Goal: Communication & Community: Answer question/provide support

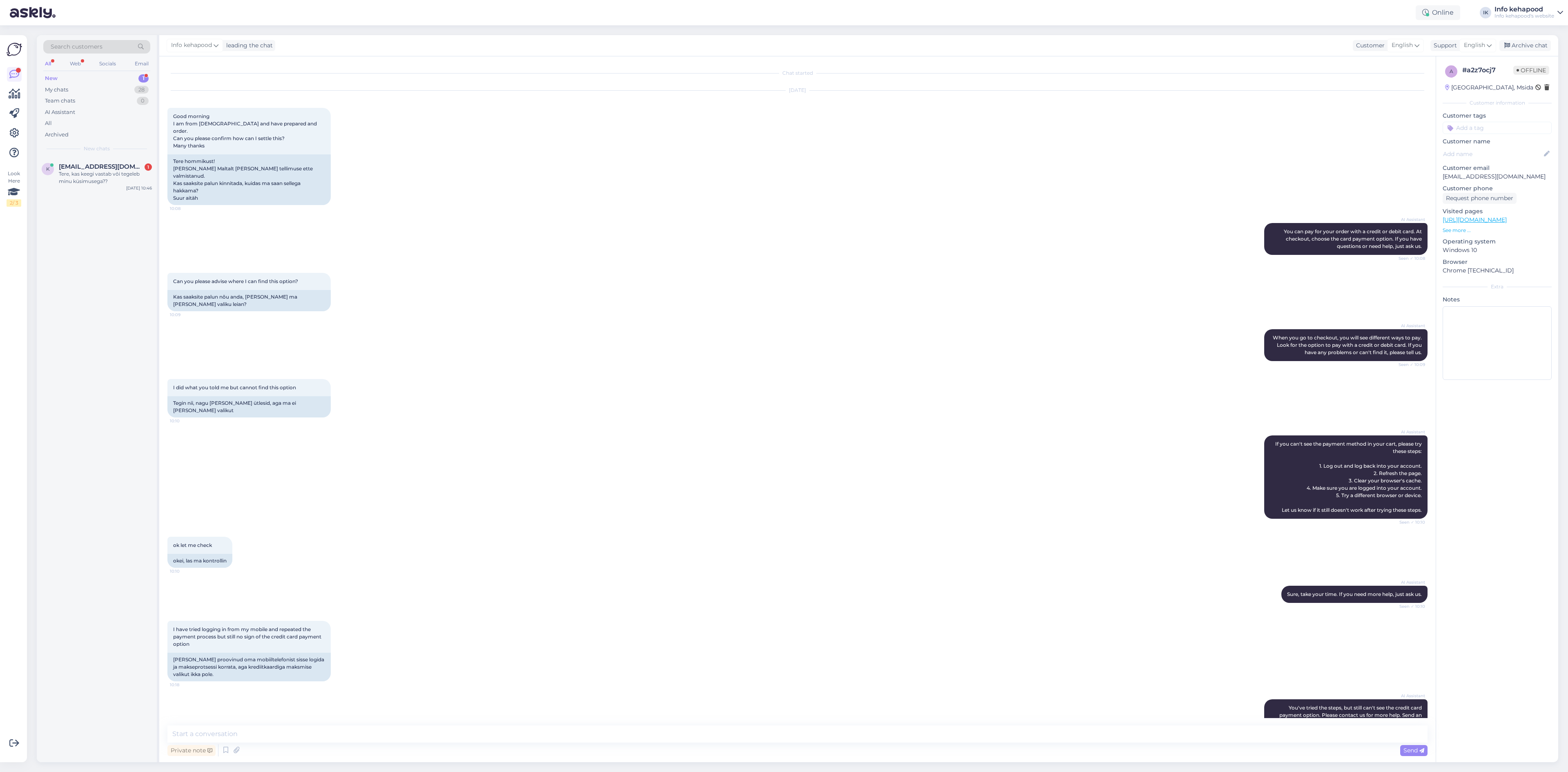
scroll to position [142, 0]
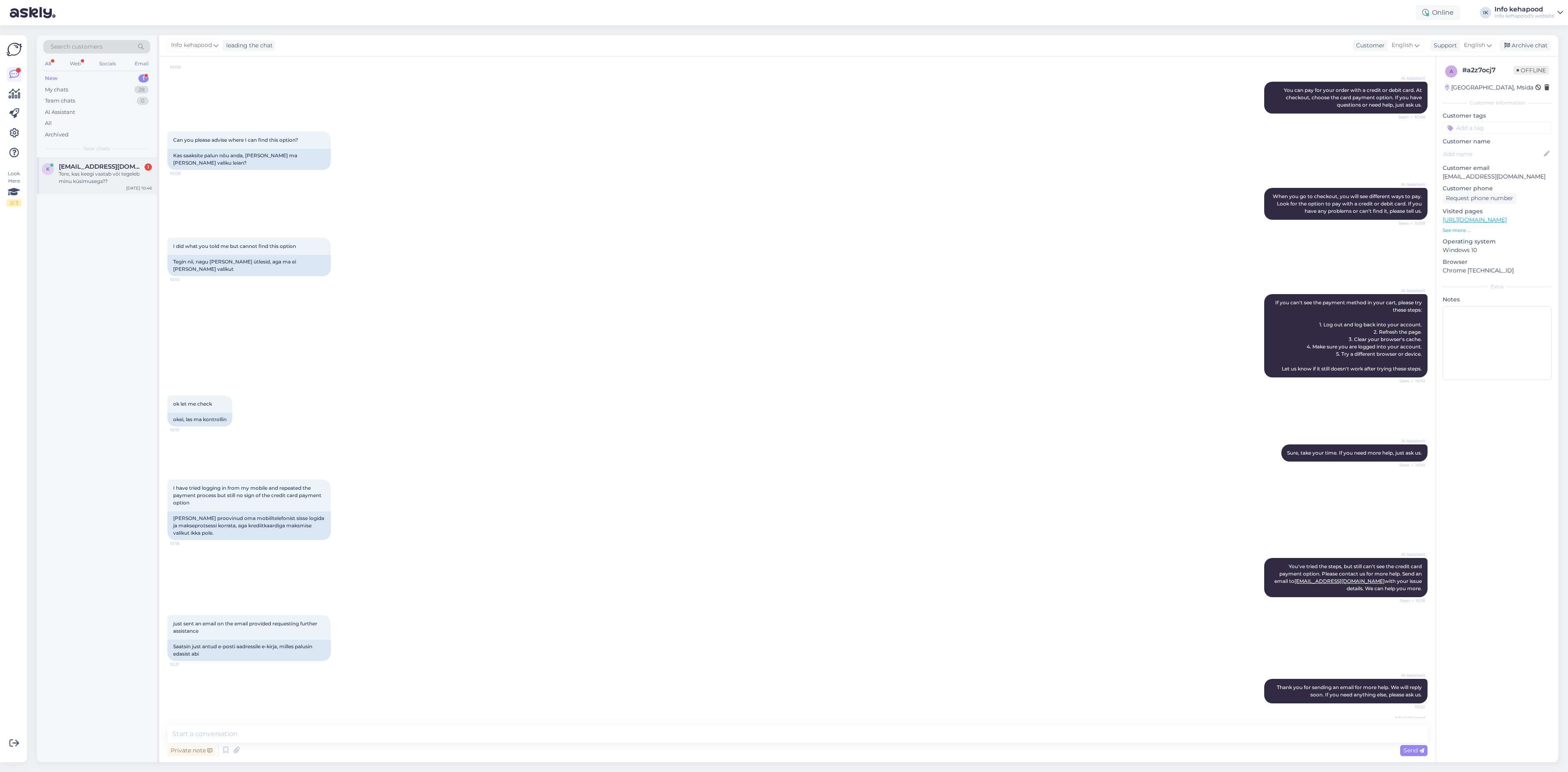
click at [81, 171] on div "Tere, kas keegi vastab või tegeleb minu küsimusega??" at bounding box center [105, 178] width 93 height 14
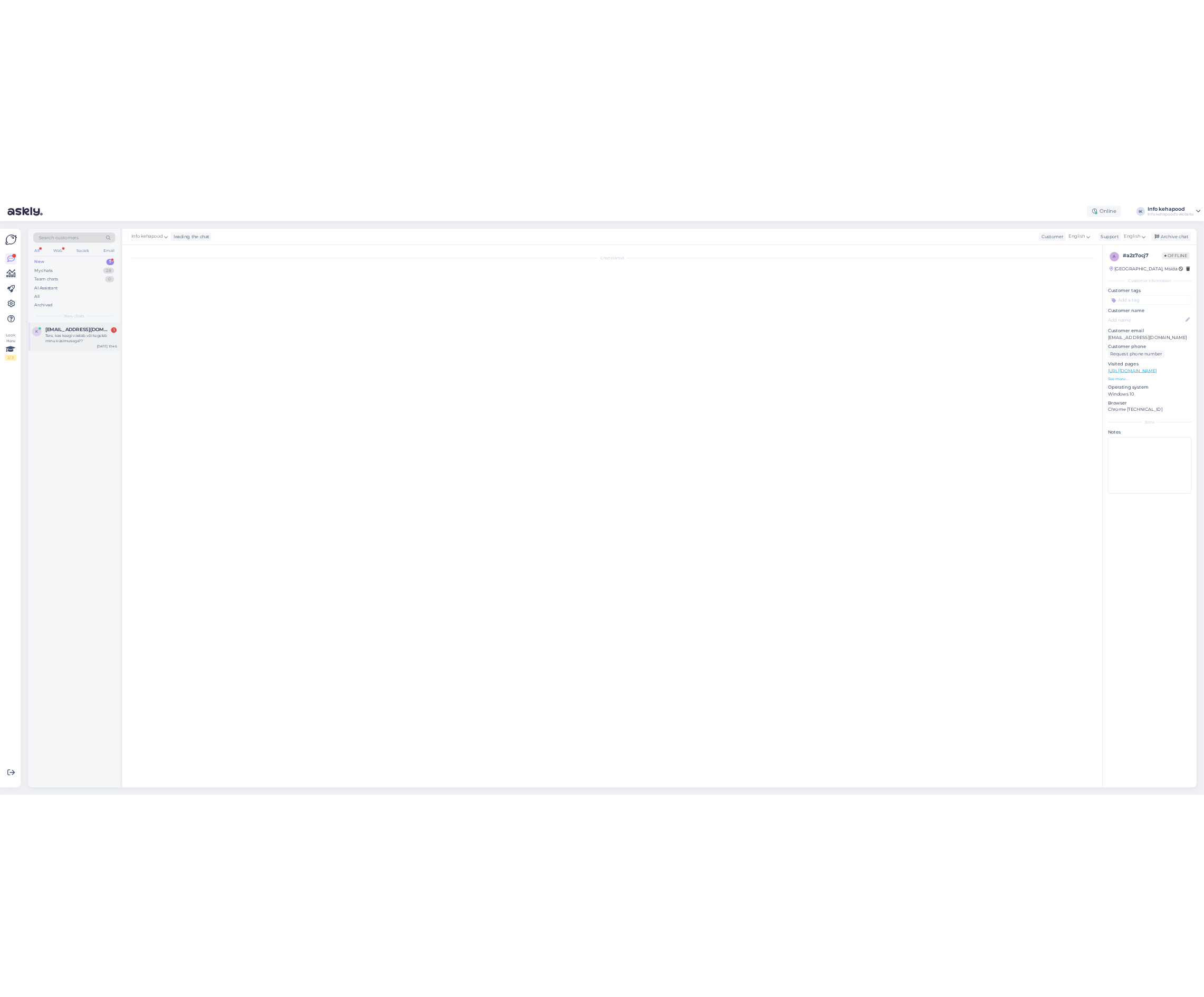
scroll to position [0, 0]
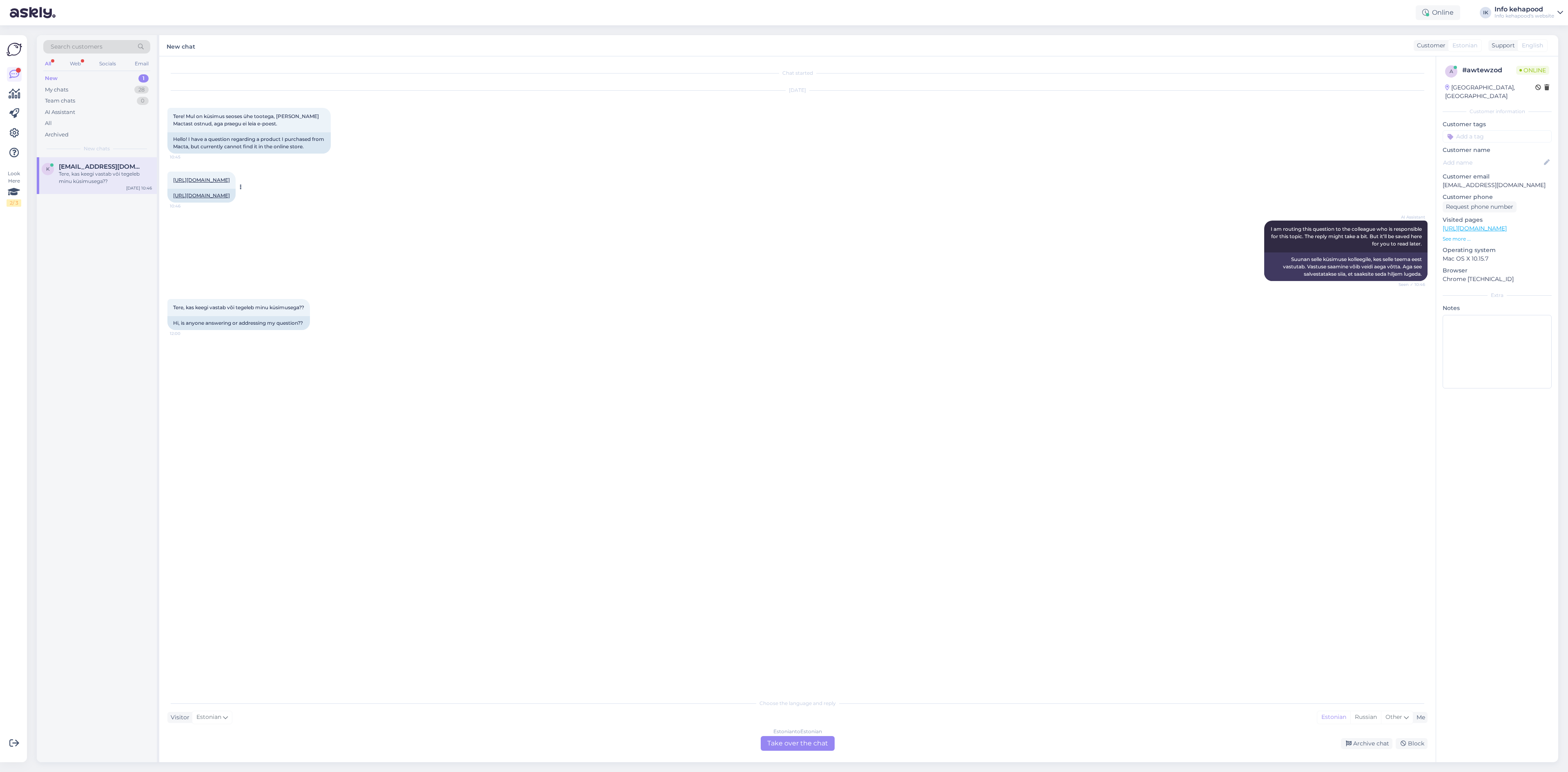
click at [217, 179] on link "[URL][DOMAIN_NAME]" at bounding box center [201, 180] width 57 height 6
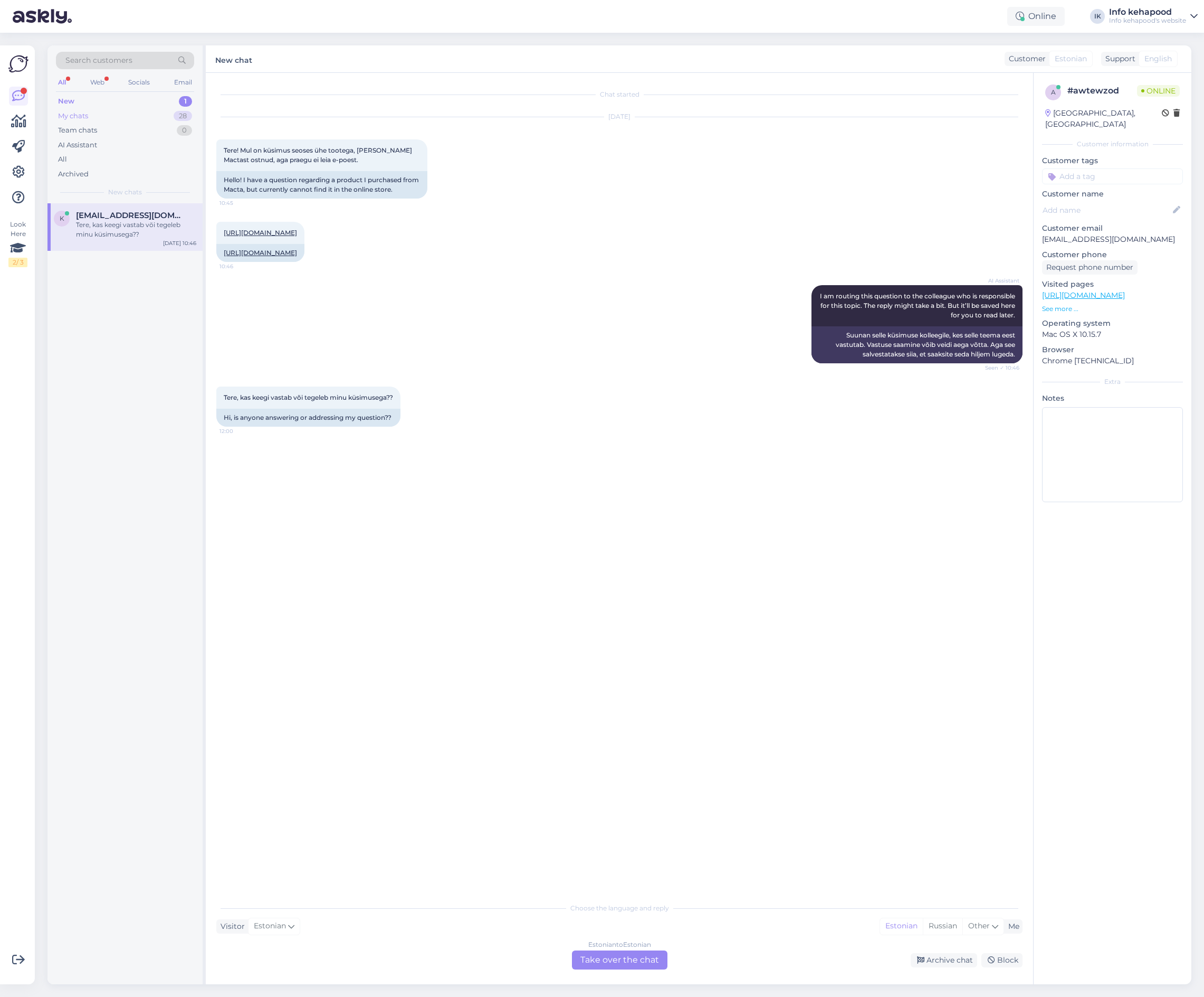
click at [128, 108] on div "My chats 28" at bounding box center [125, 116] width 138 height 15
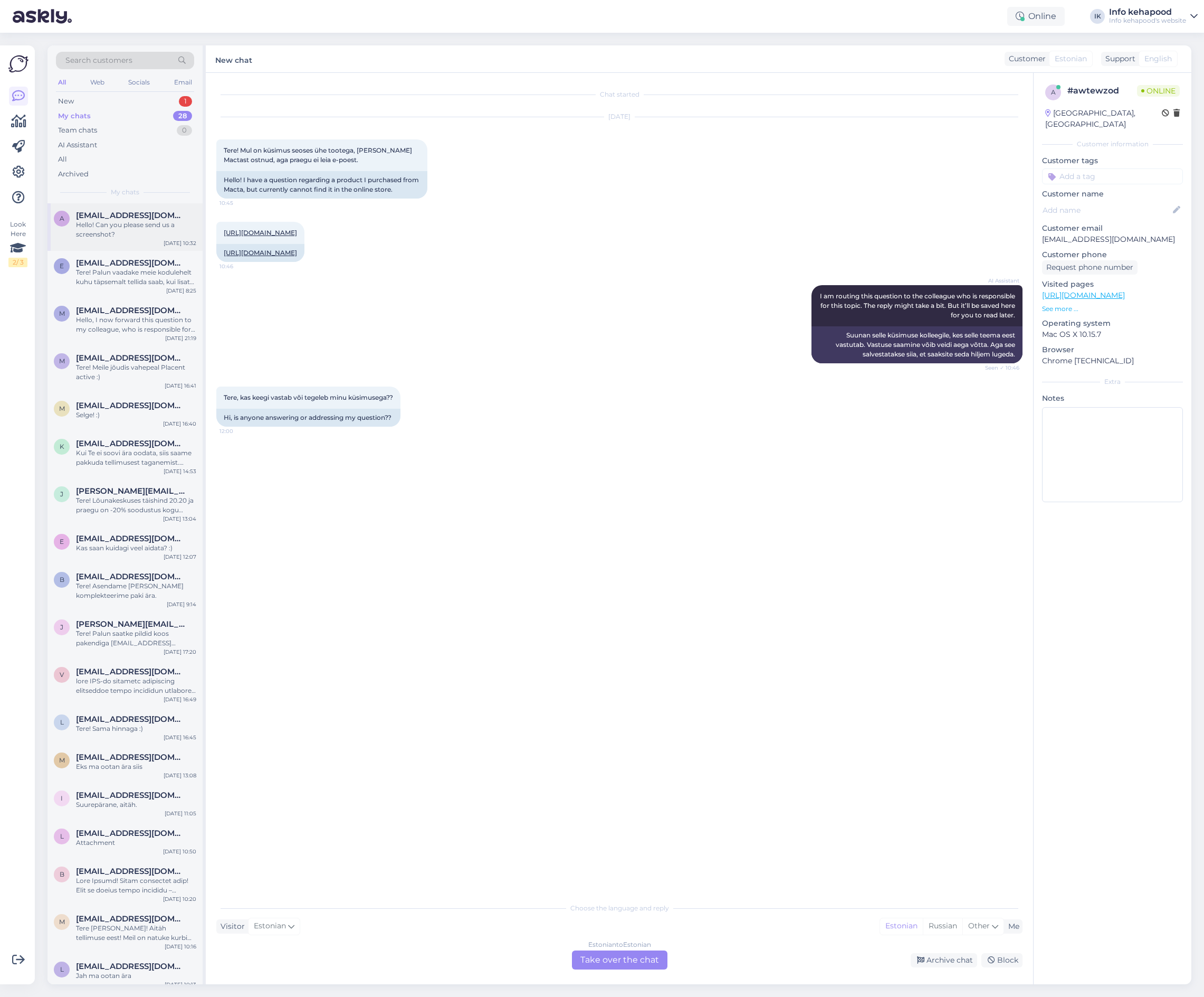
click at [133, 224] on div "Hello! Can you please send us a screenshot?" at bounding box center [135, 230] width 120 height 19
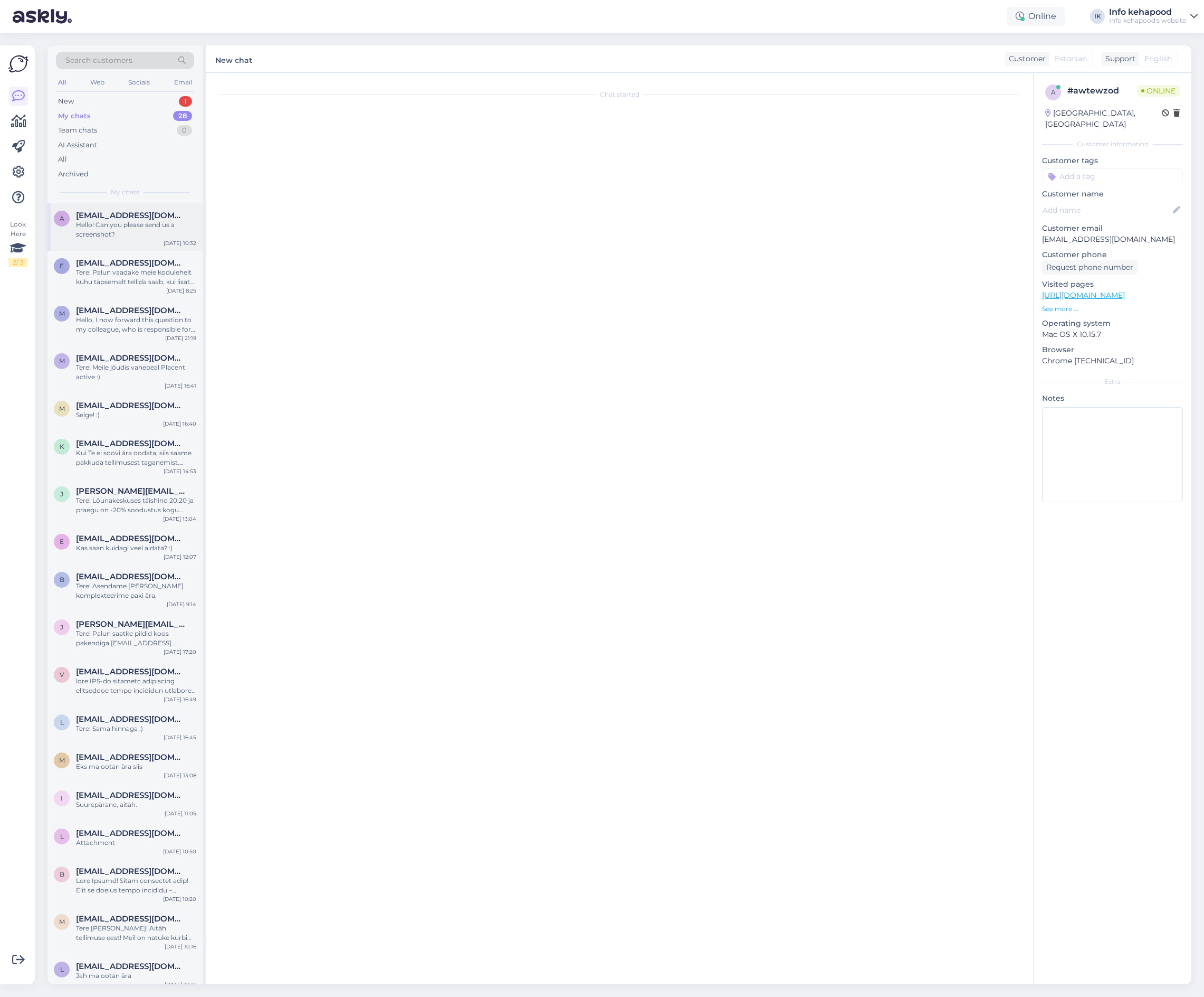
scroll to position [184, 0]
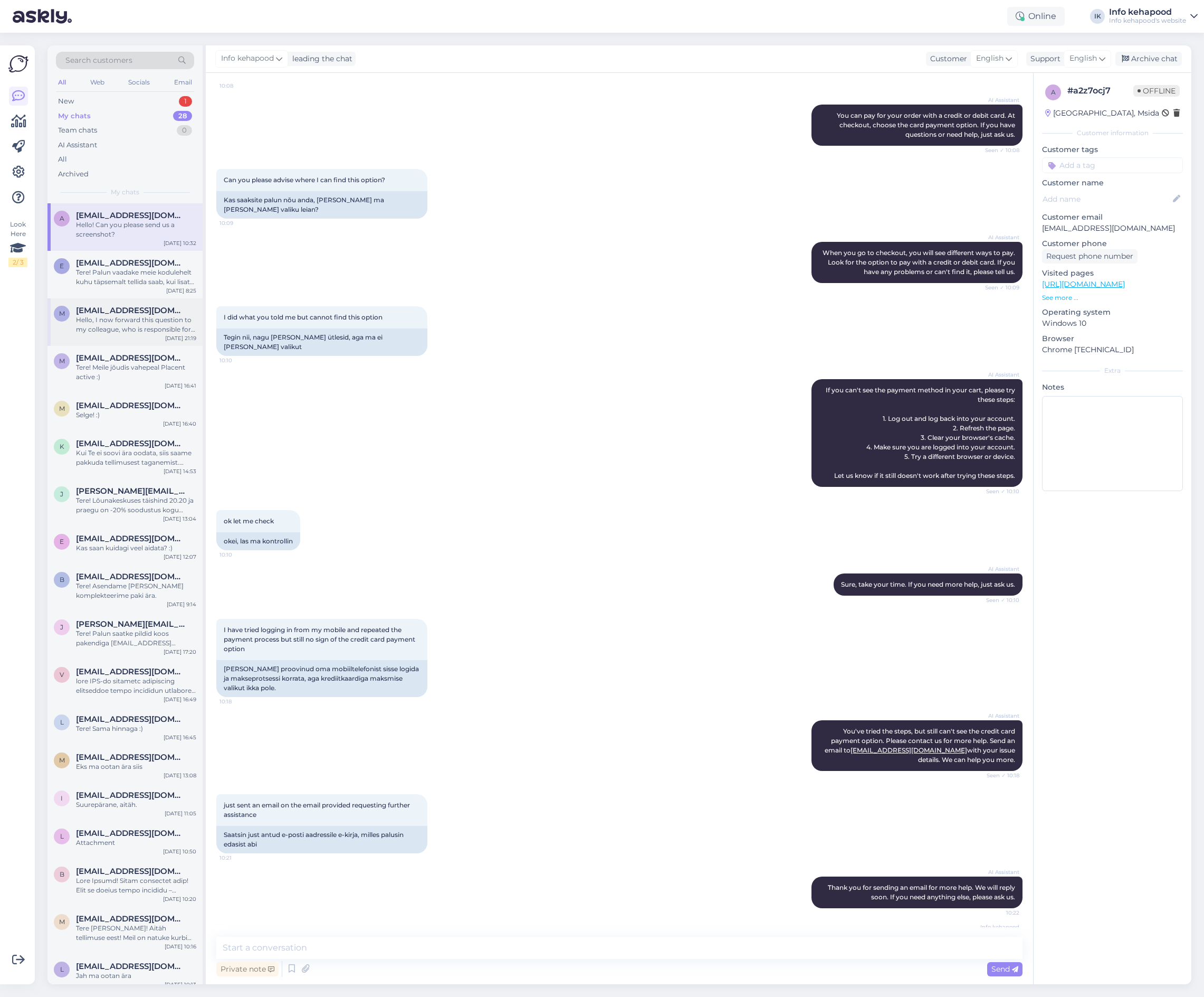
click at [150, 298] on div "e [EMAIL_ADDRESS][DOMAIN_NAME] Tere! Palun vaadake meie kodulehelt kuhu täpsema…" at bounding box center [125, 274] width 155 height 48
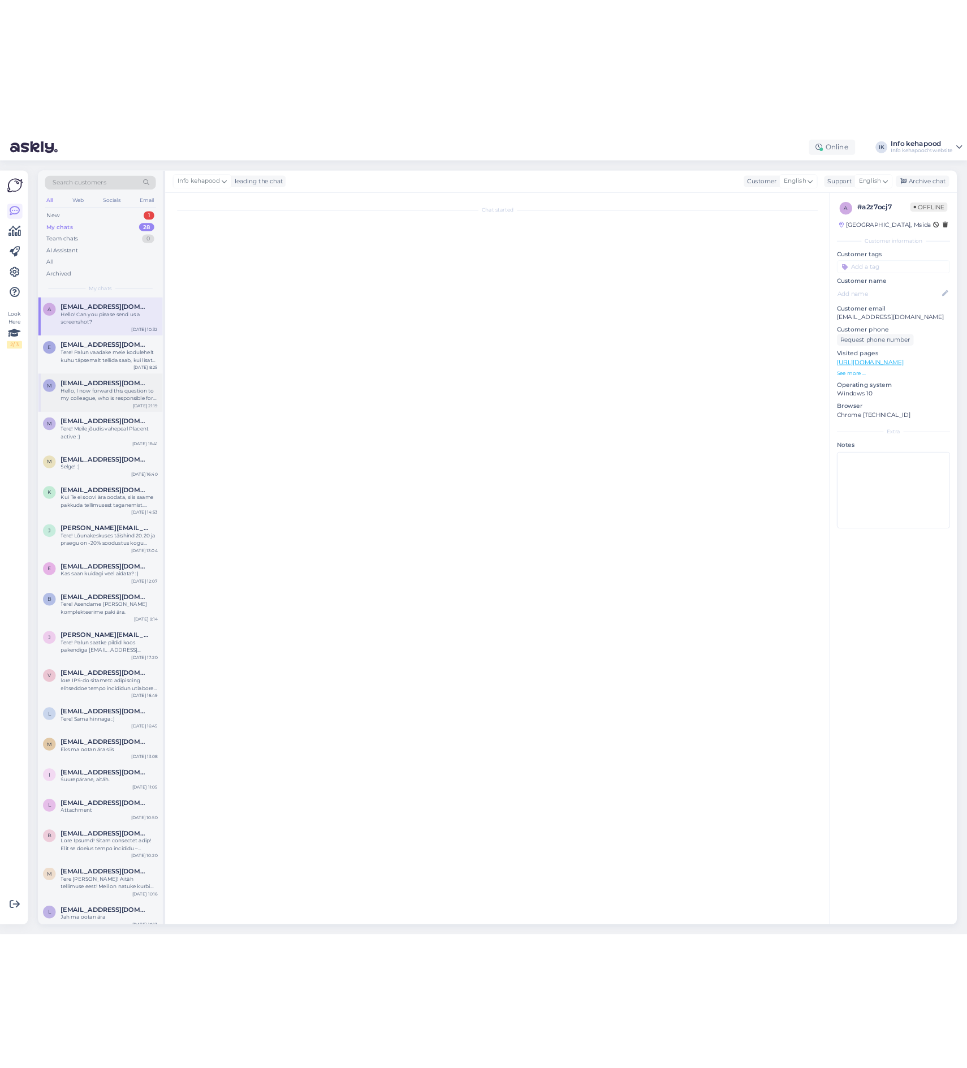
scroll to position [0, 0]
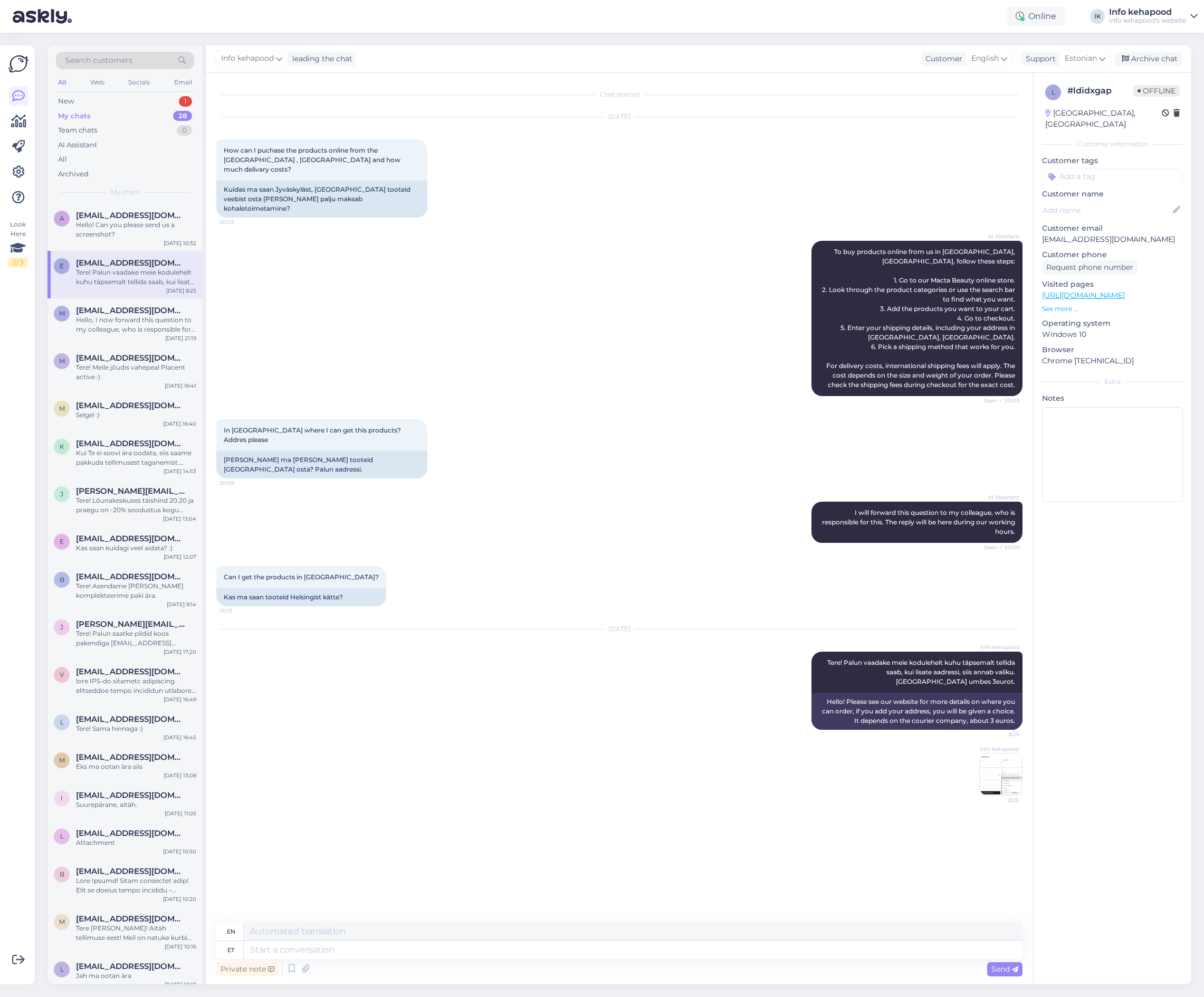
click at [159, 91] on div "All Web Socials Email" at bounding box center [125, 84] width 138 height 17
click at [161, 94] on div "New 1" at bounding box center [125, 102] width 138 height 15
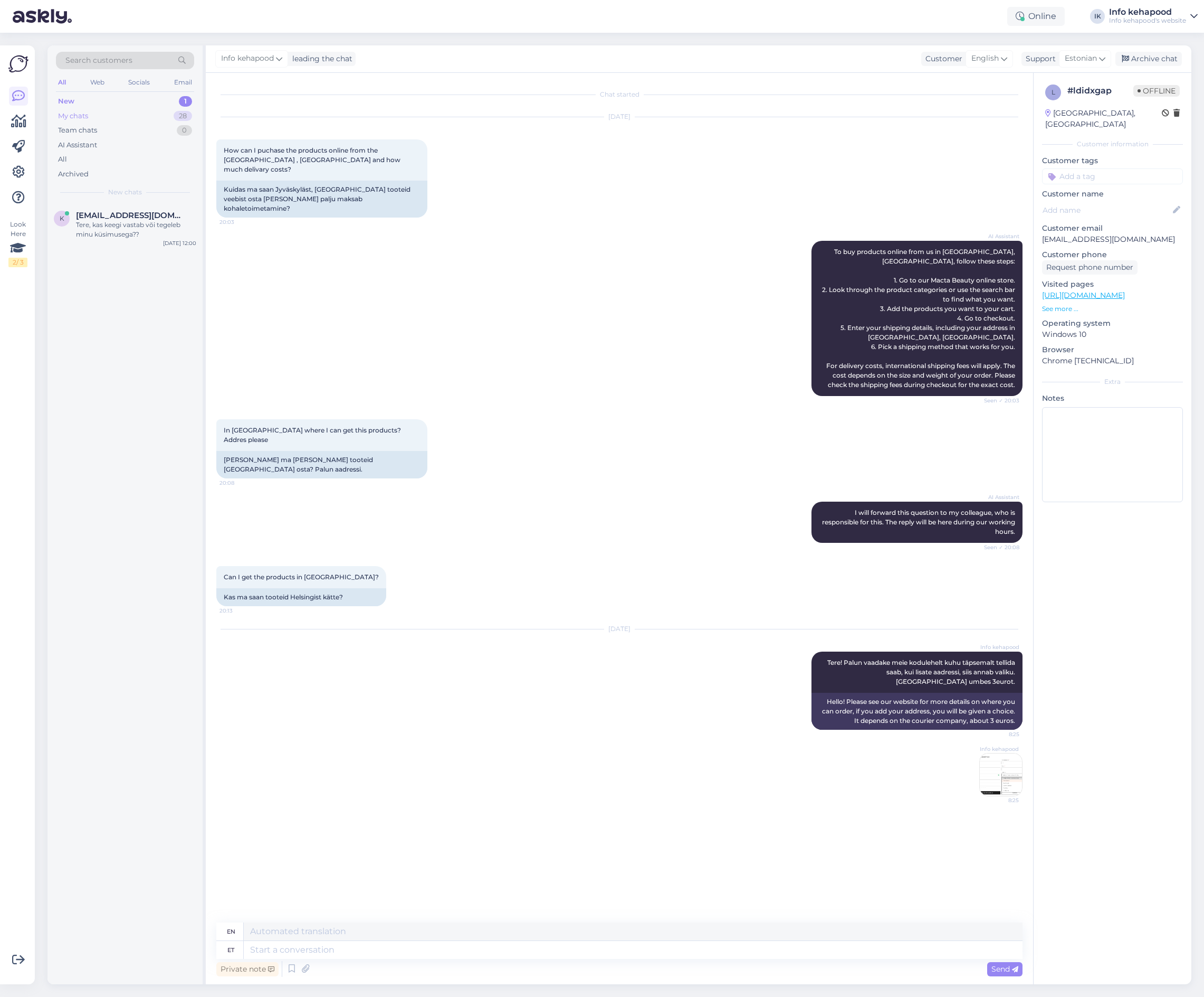
click at [115, 118] on div "My chats 28" at bounding box center [125, 116] width 138 height 15
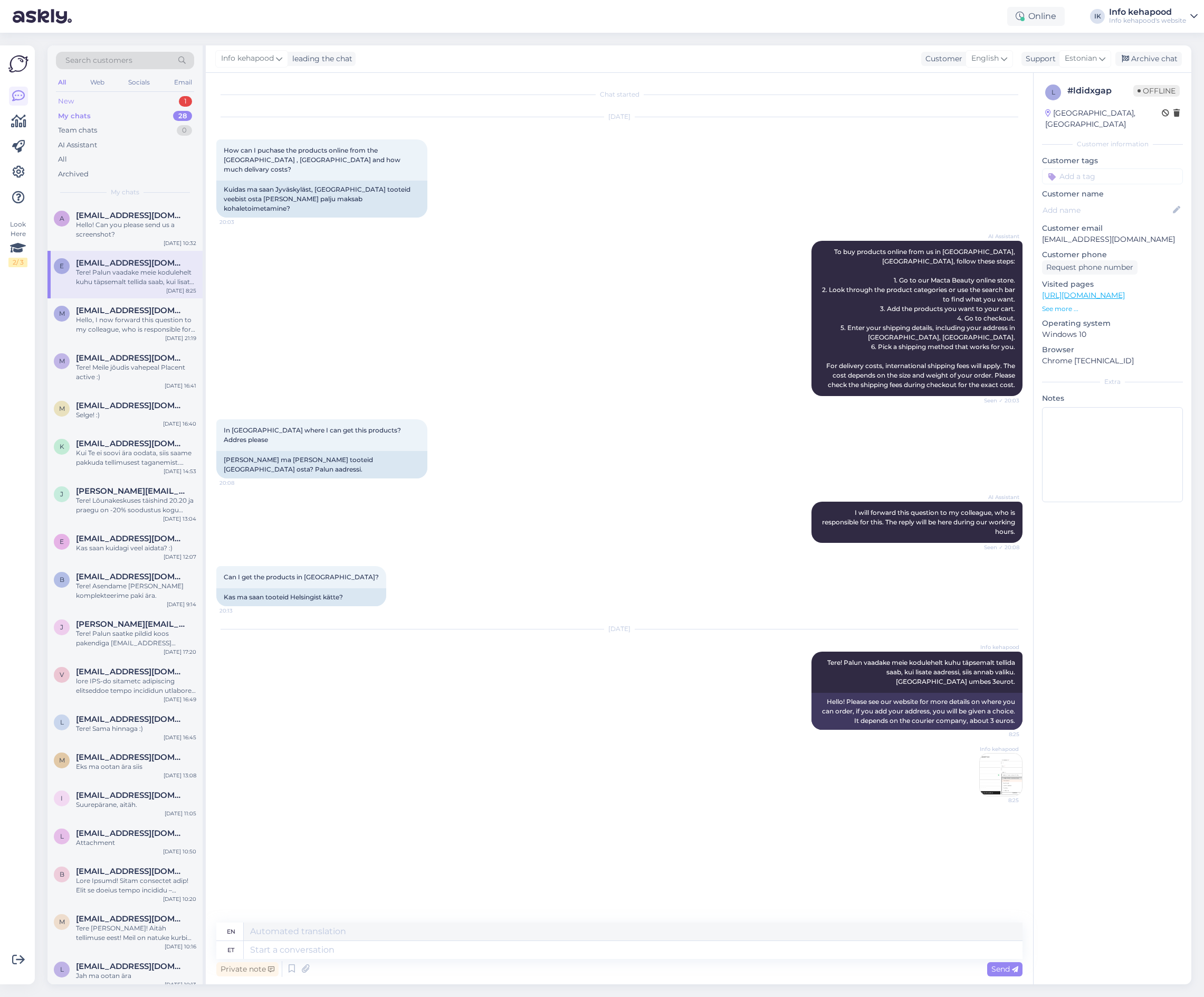
click at [123, 105] on div "New 1" at bounding box center [125, 102] width 138 height 15
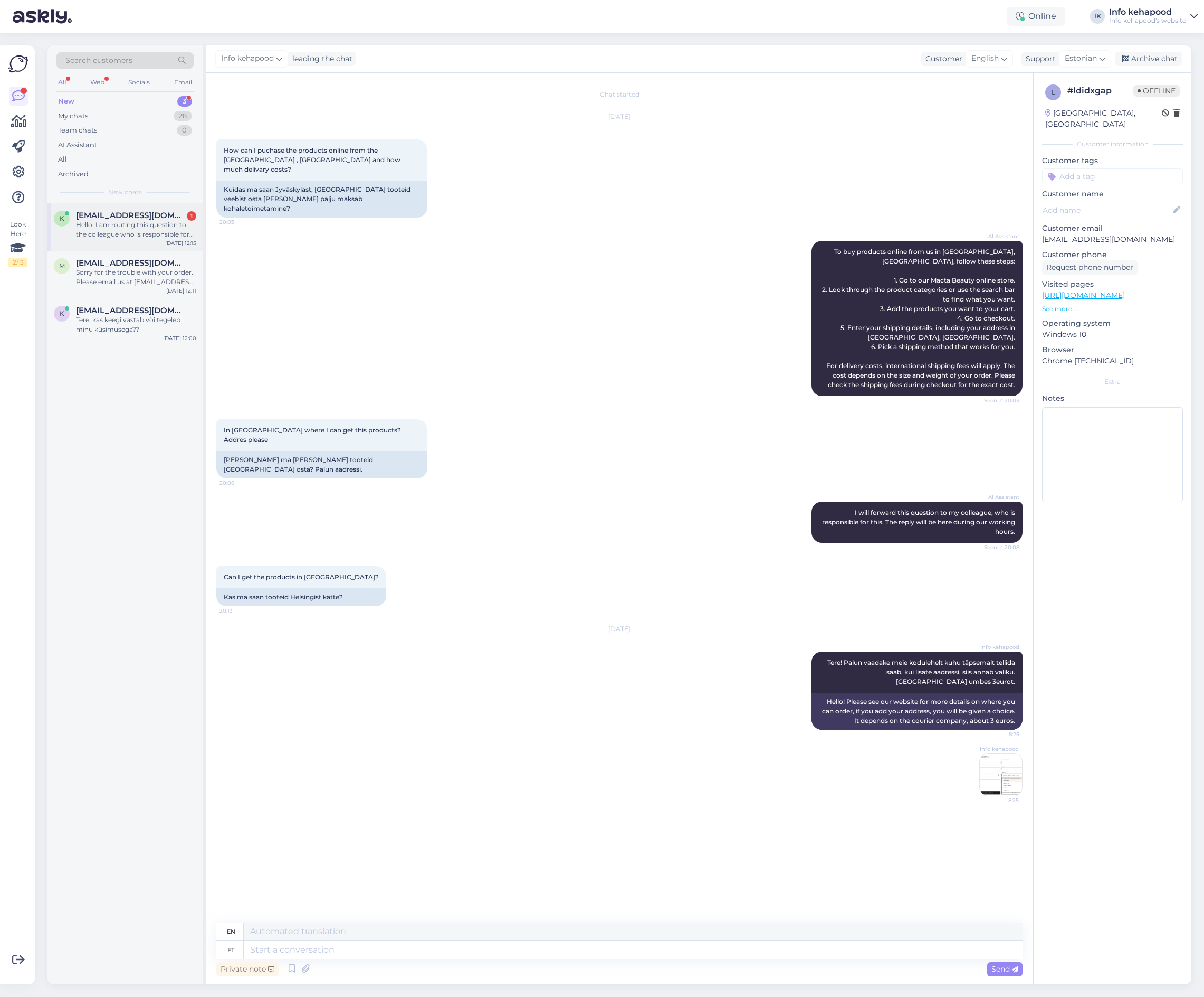
click at [134, 231] on div "Hello, I am routing this question to the colleague who is responsible for this …" at bounding box center [135, 230] width 120 height 19
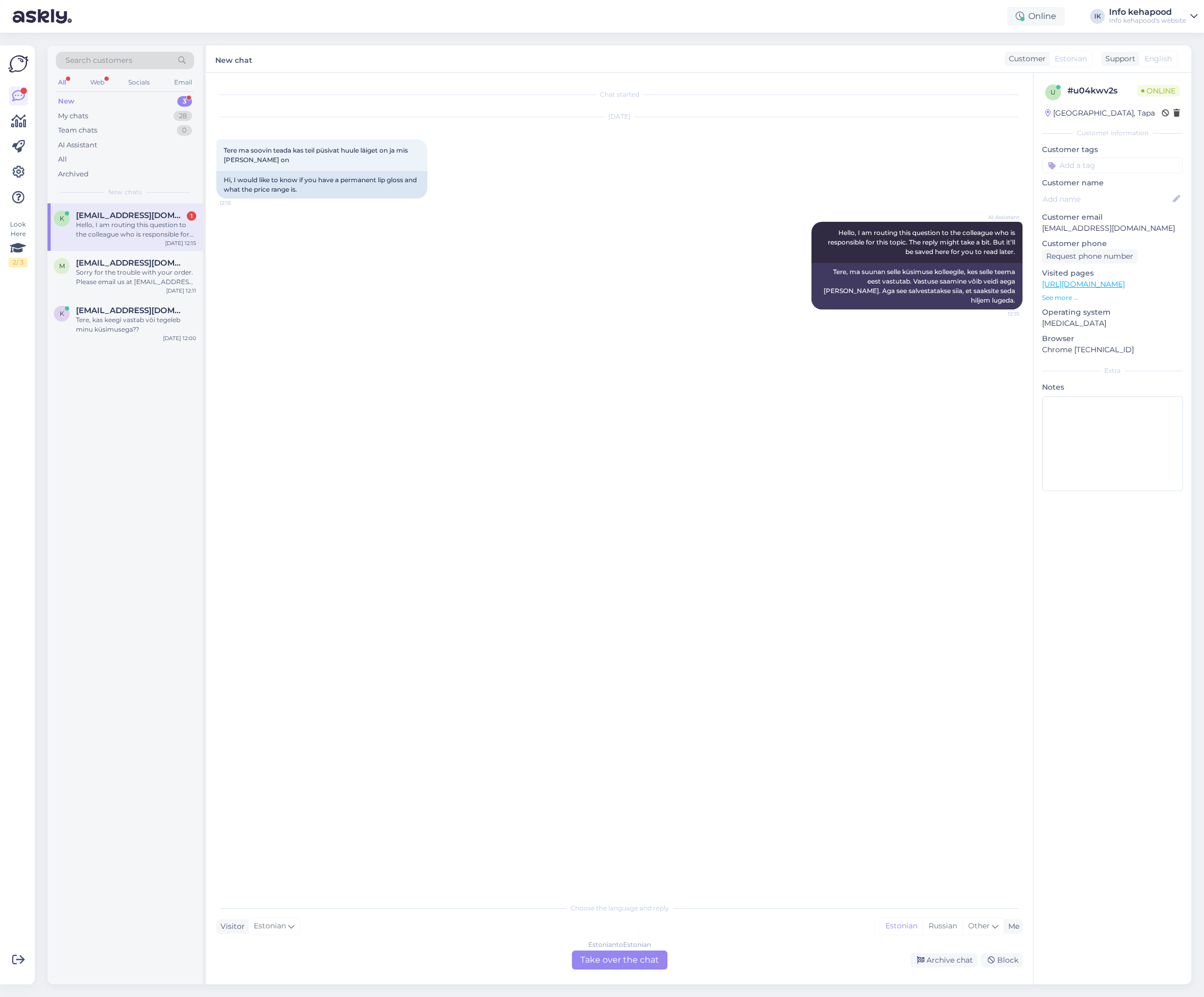
click at [143, 250] on div "k [EMAIL_ADDRESS][DOMAIN_NAME] 1 Hello, I am routing this question to the colle…" at bounding box center [125, 227] width 155 height 48
click at [156, 280] on div "Sorry for the trouble with your order. Please email us at [EMAIL_ADDRESS][DOMAI…" at bounding box center [135, 277] width 120 height 19
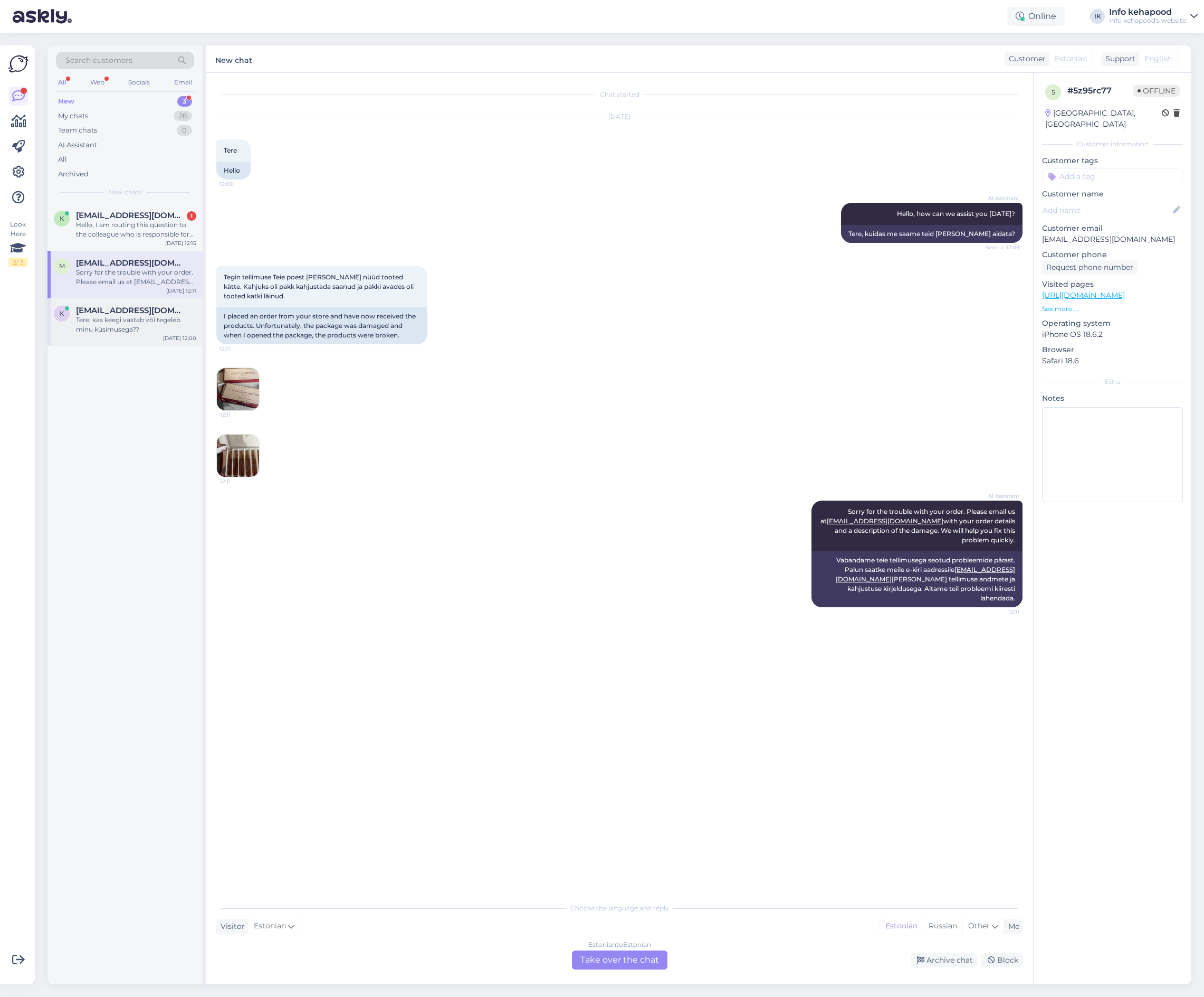
click at [139, 308] on span "[EMAIL_ADDRESS][DOMAIN_NAME]" at bounding box center [131, 310] width 110 height 9
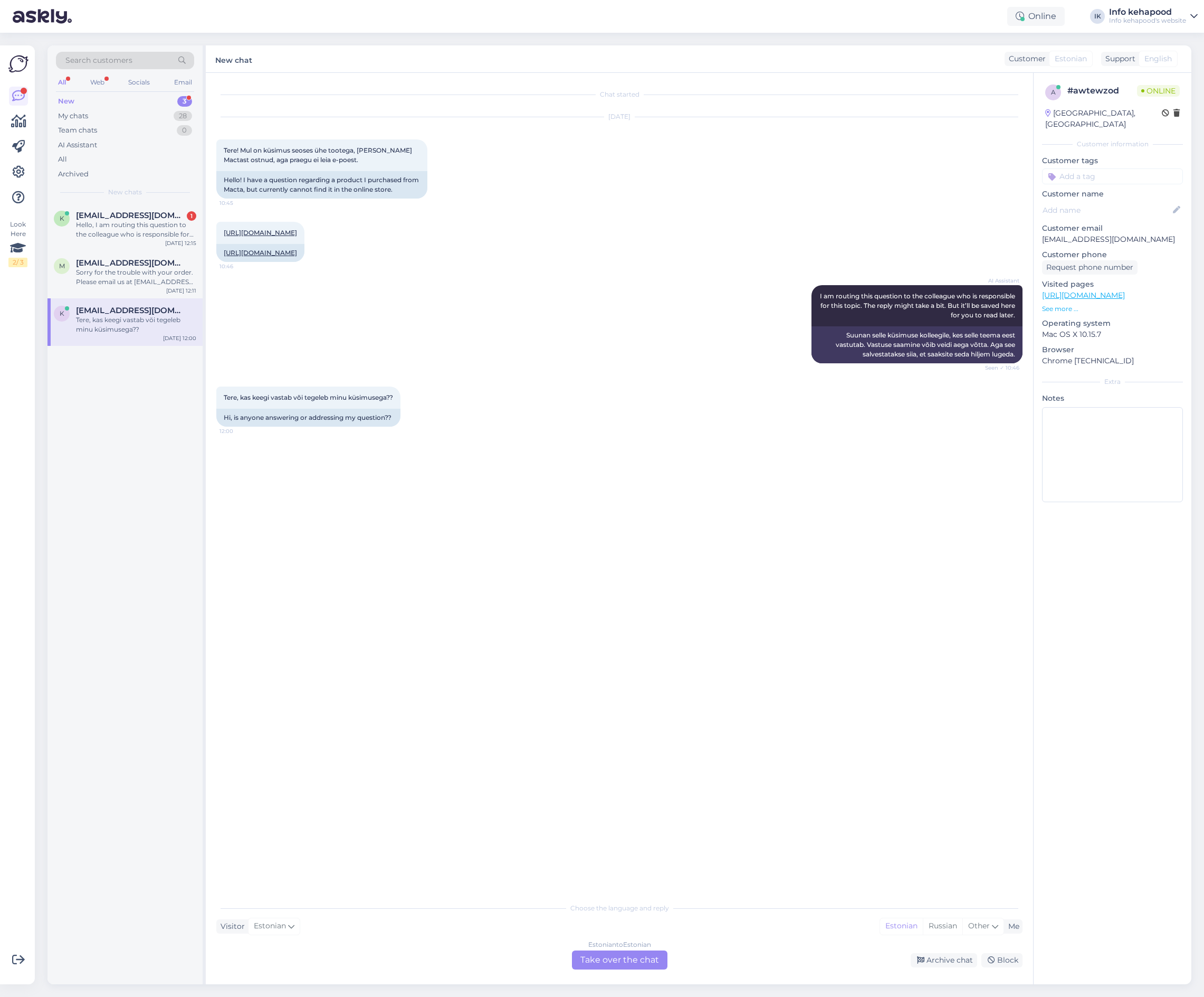
click at [625, 958] on div "Estonian to Estonian Take over the chat" at bounding box center [620, 960] width 95 height 19
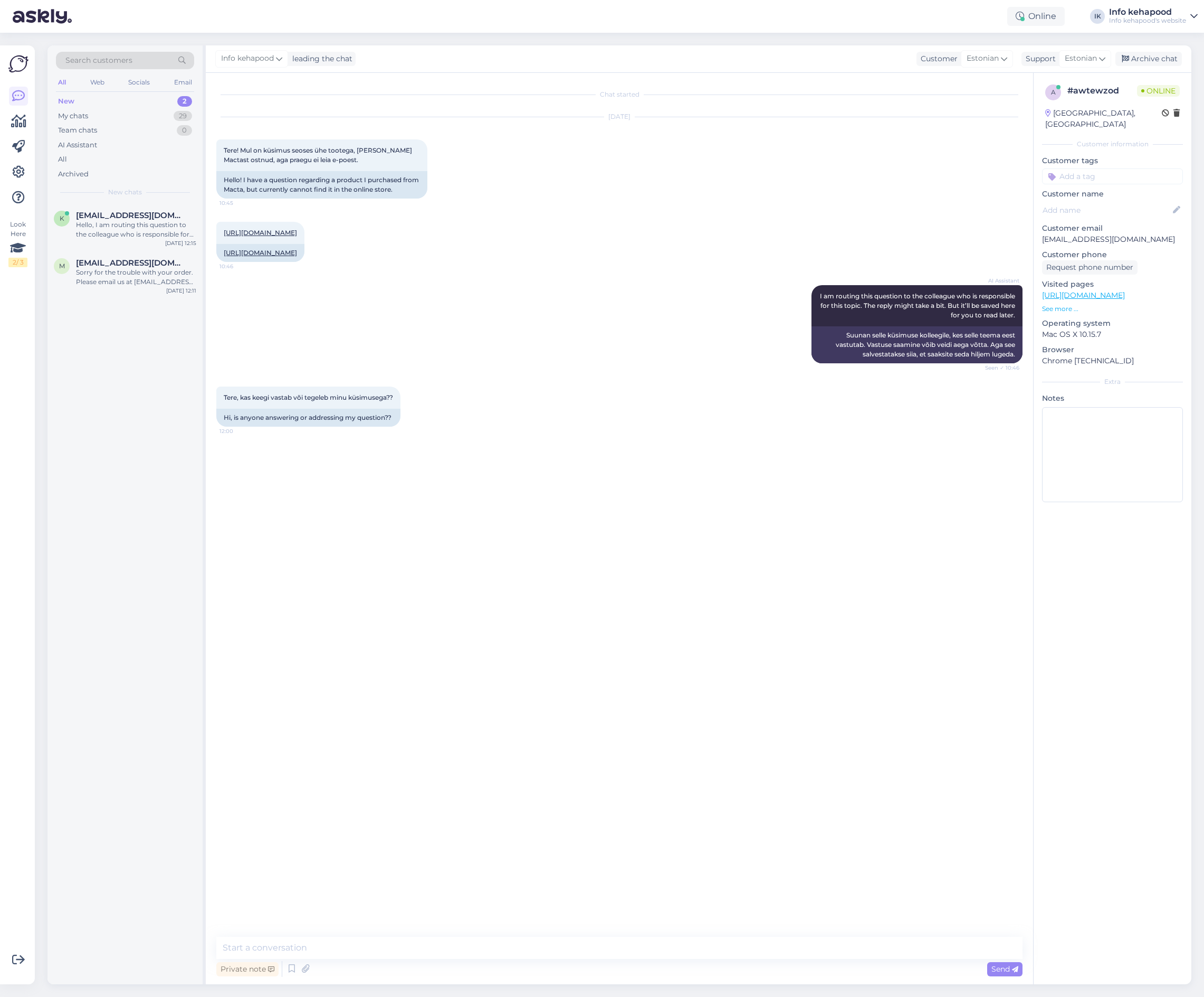
click at [535, 931] on div "Chat started [DATE] Tere! Mul on küsimus seoses ühe tootega, [PERSON_NAME] Mact…" at bounding box center [620, 528] width 828 height 911
click at [530, 941] on textarea at bounding box center [620, 948] width 806 height 22
type textarea "Tere! Uurime, anname Teile teada."
click at [133, 277] on div "Sorry for the trouble with your order. Please email us at [EMAIL_ADDRESS][DOMAI…" at bounding box center [135, 277] width 120 height 19
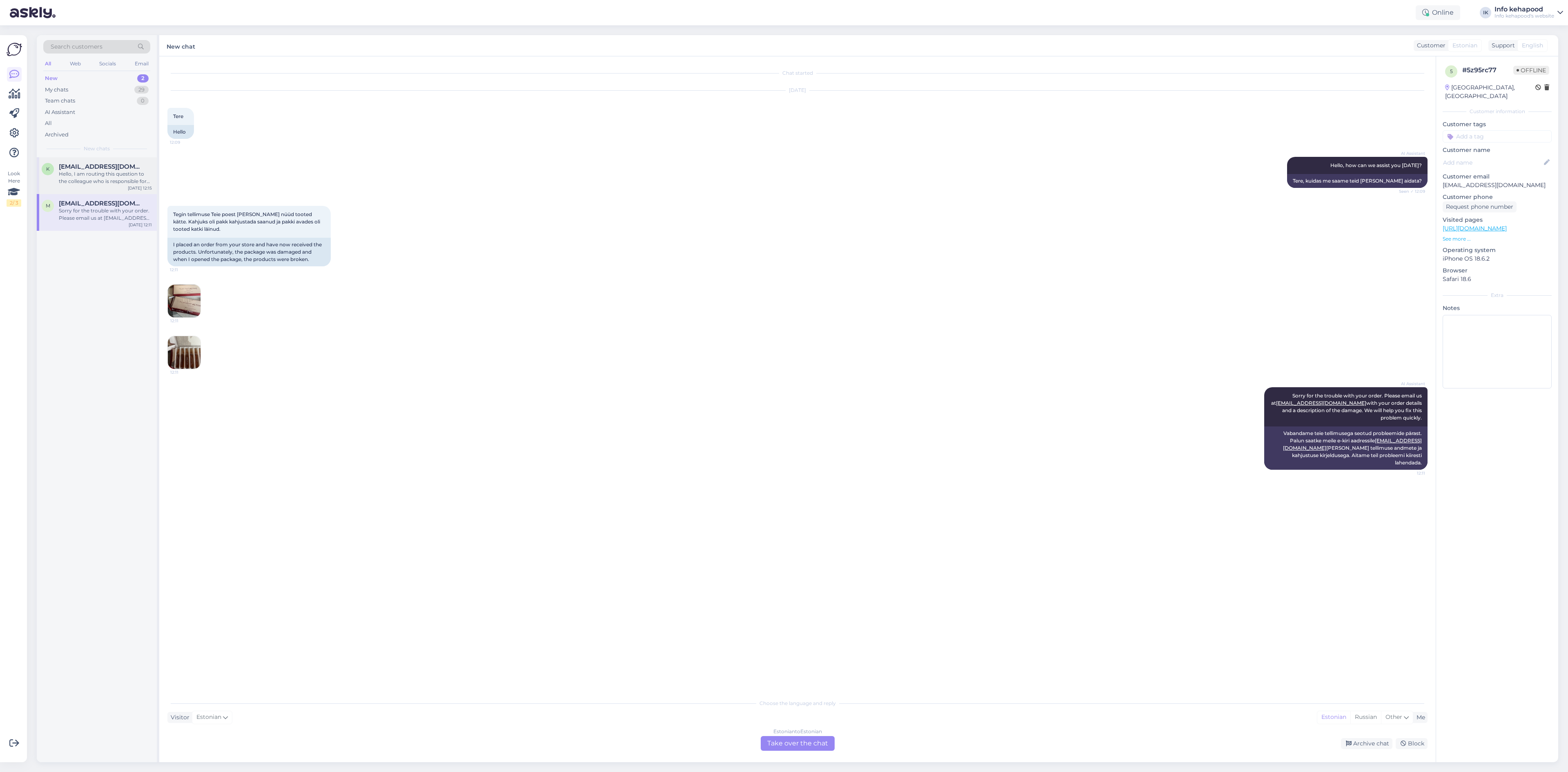
click at [82, 185] on div "k [EMAIL_ADDRESS][DOMAIN_NAME] Hello, I am routing this question to the colleag…" at bounding box center [97, 175] width 120 height 37
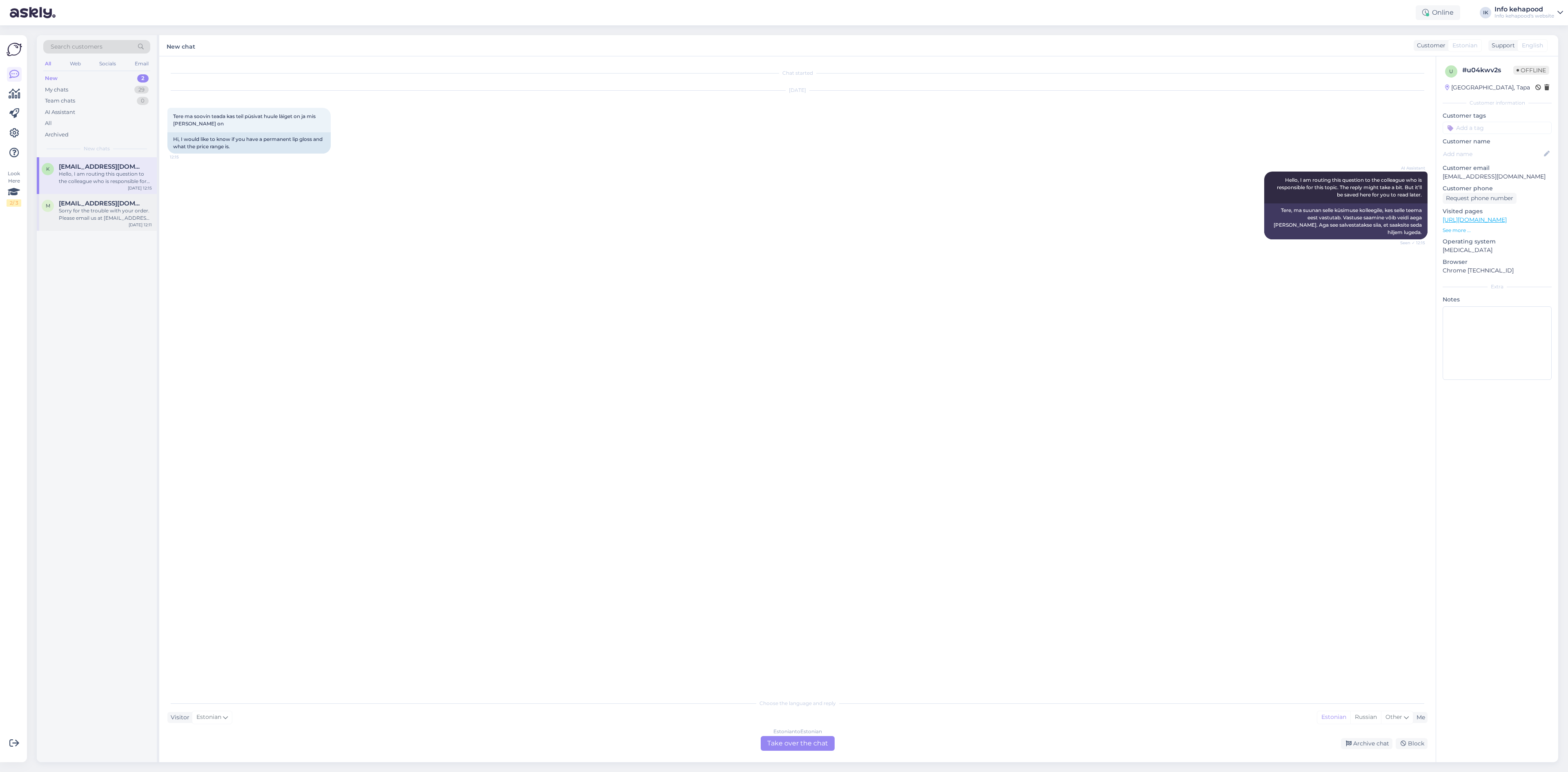
click at [96, 214] on div "Sorry for the trouble with your order. Please email us at [EMAIL_ADDRESS][DOMAI…" at bounding box center [105, 214] width 93 height 14
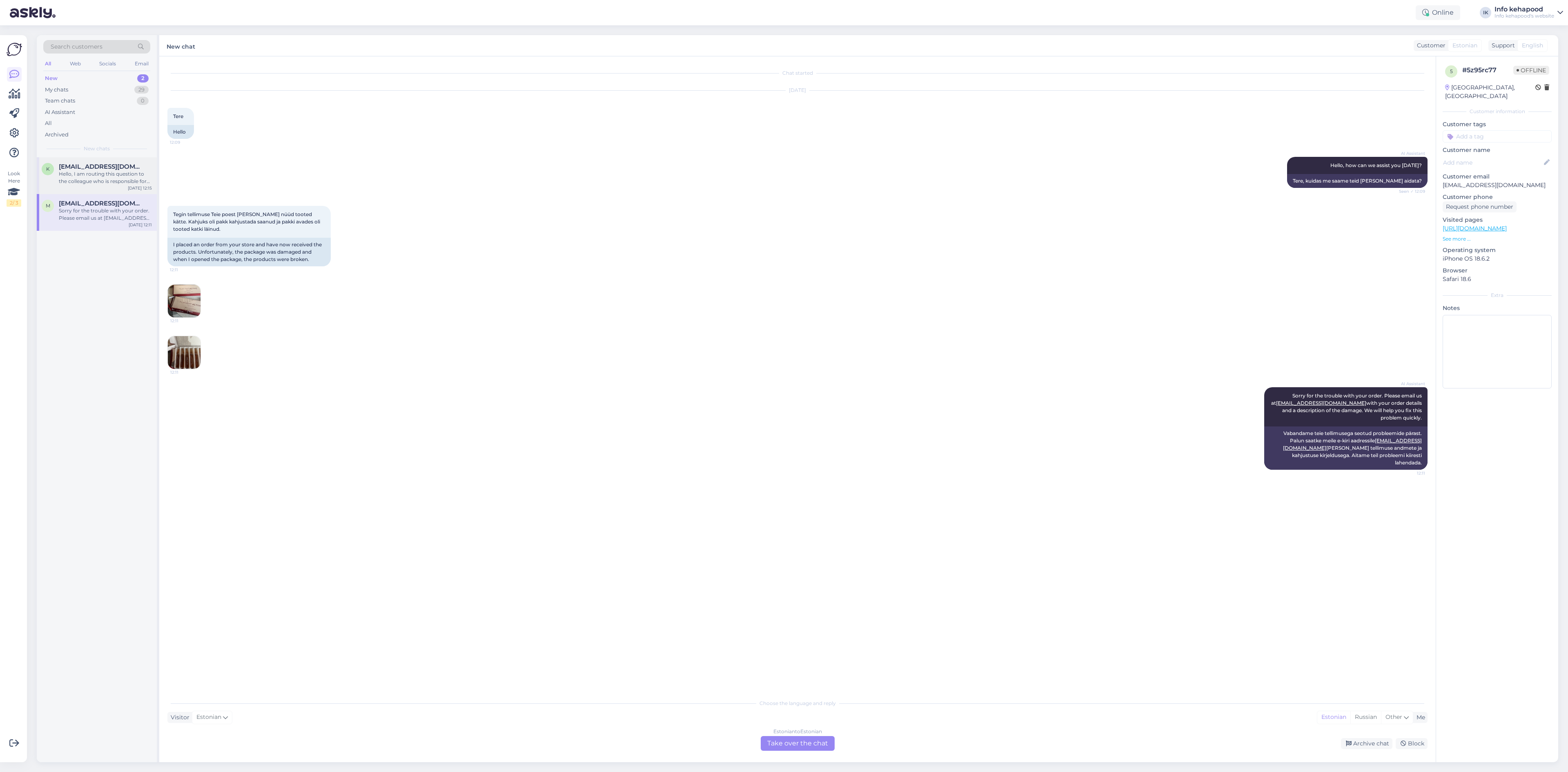
click at [71, 188] on div "k [EMAIL_ADDRESS][DOMAIN_NAME] Hello, I am routing this question to the colleag…" at bounding box center [97, 175] width 120 height 37
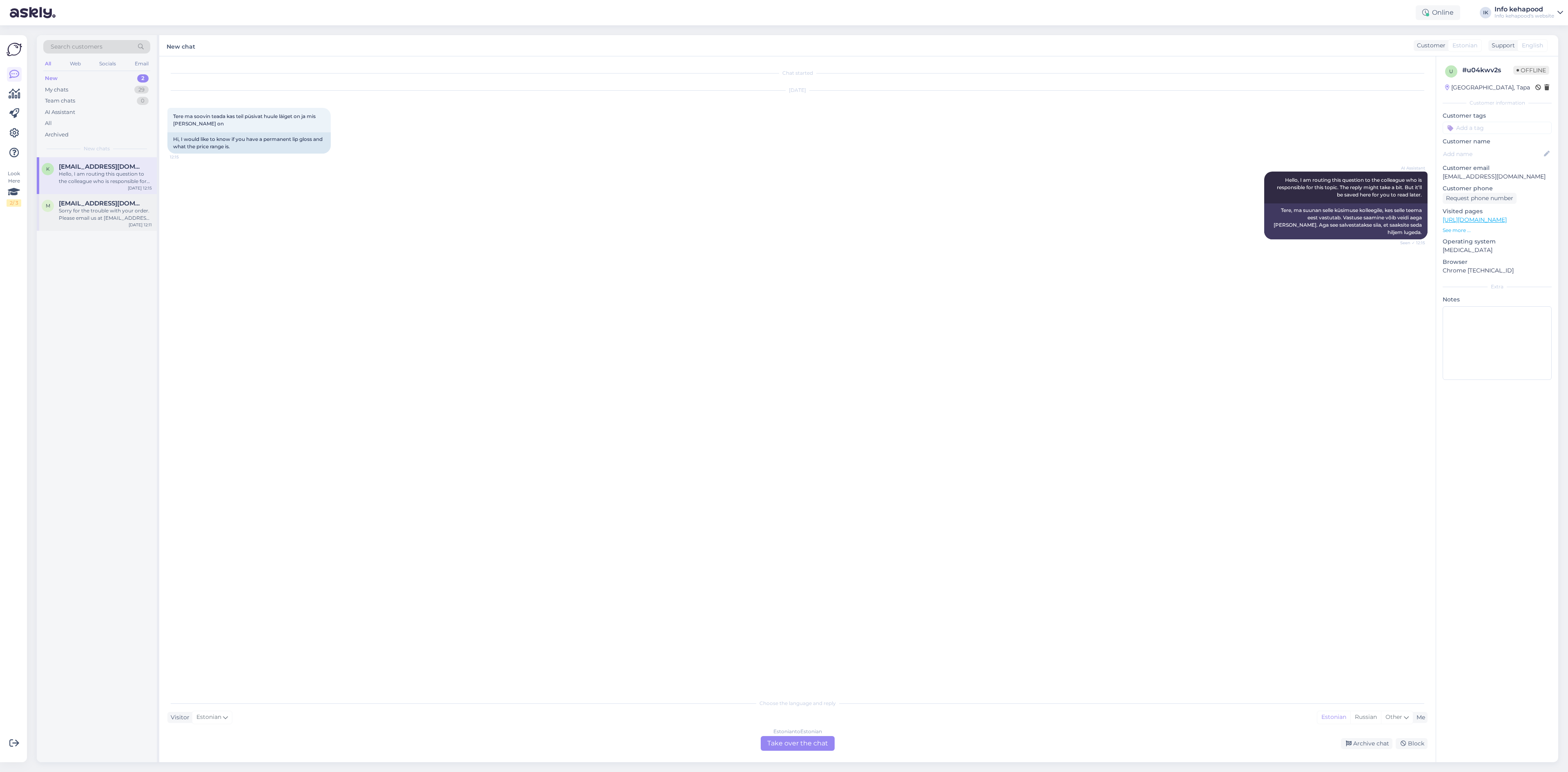
click at [92, 214] on div "Sorry for the trouble with your order. Please email us at [EMAIL_ADDRESS][DOMAI…" at bounding box center [105, 214] width 93 height 14
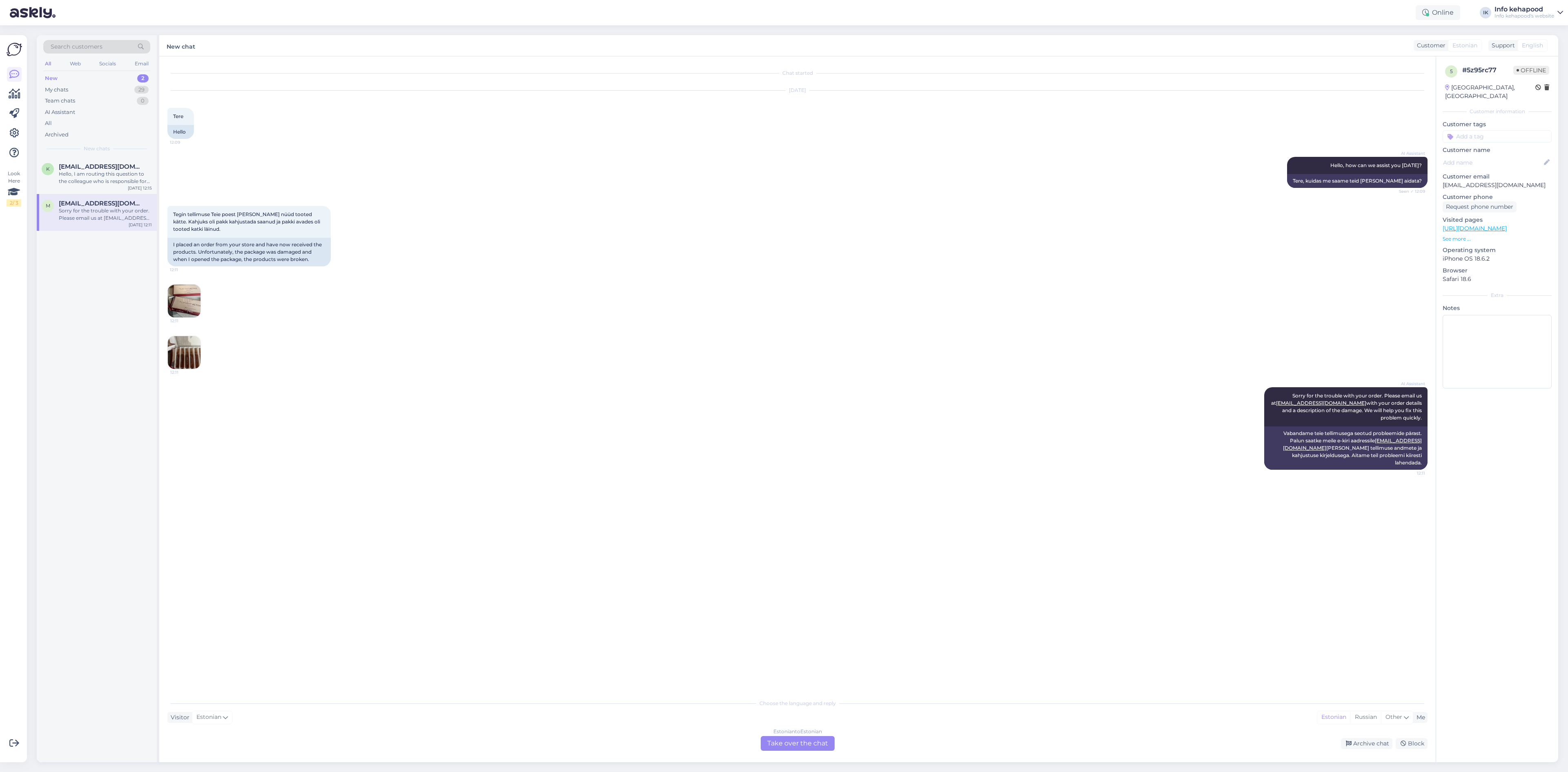
click at [174, 297] on img at bounding box center [183, 300] width 32 height 32
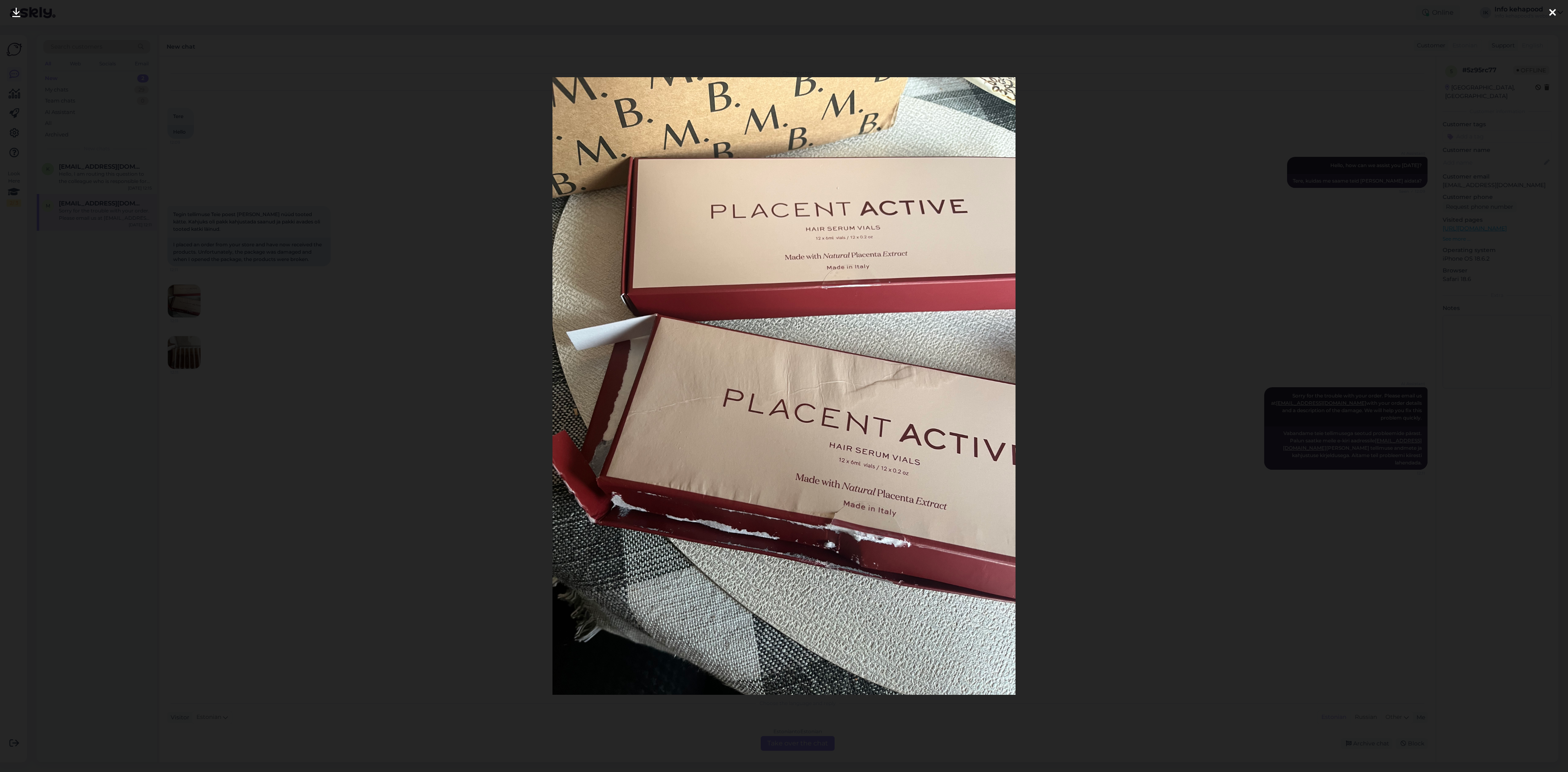
click at [1103, 287] on div at bounding box center [784, 386] width 1568 height 772
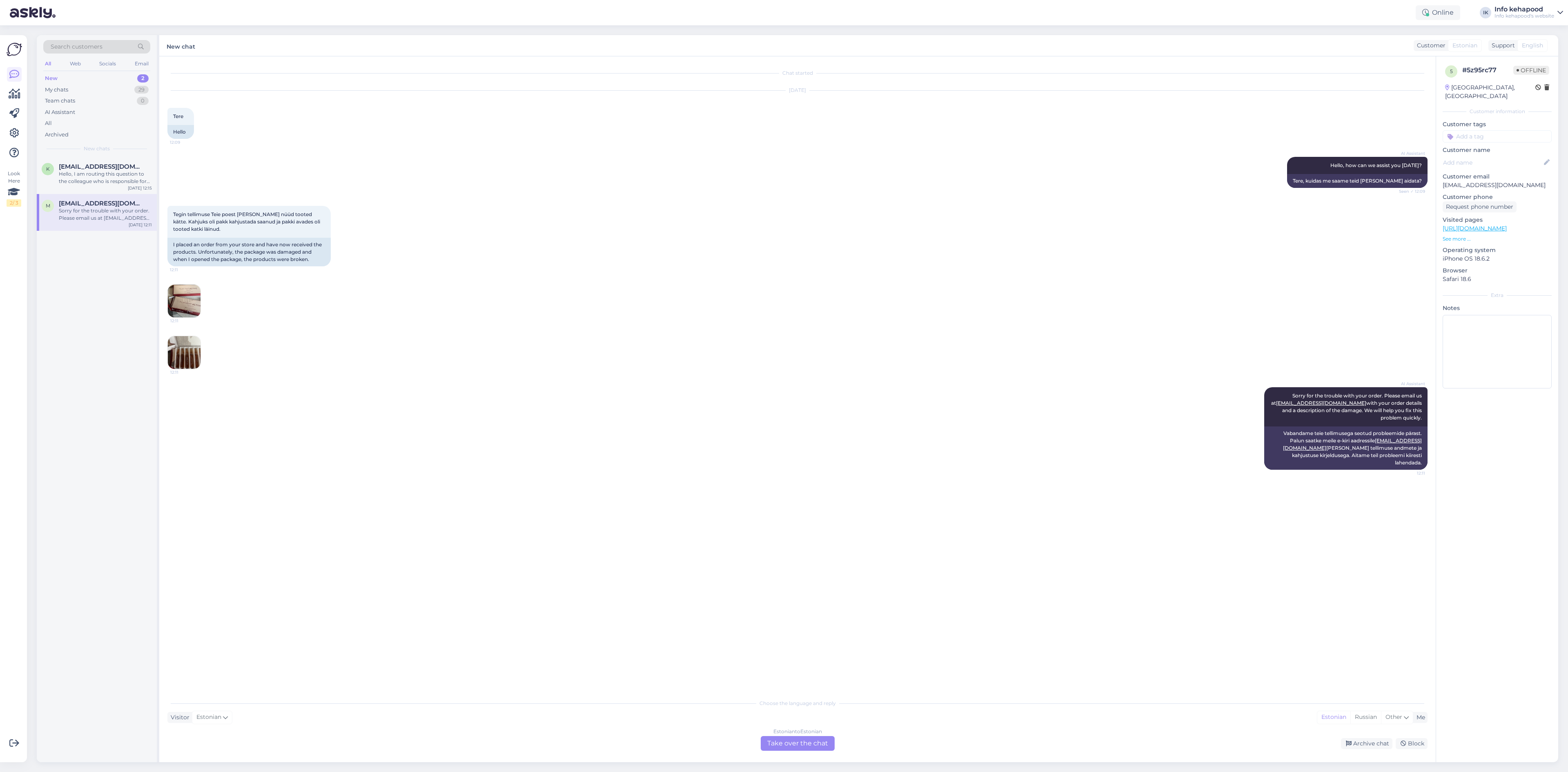
click at [185, 335] on div "Tegin tellimuse Teie poest [PERSON_NAME] nüüd tooted kätte. Kahjuks oli pakk ka…" at bounding box center [797, 287] width 1260 height 181
click at [183, 339] on img at bounding box center [183, 352] width 32 height 32
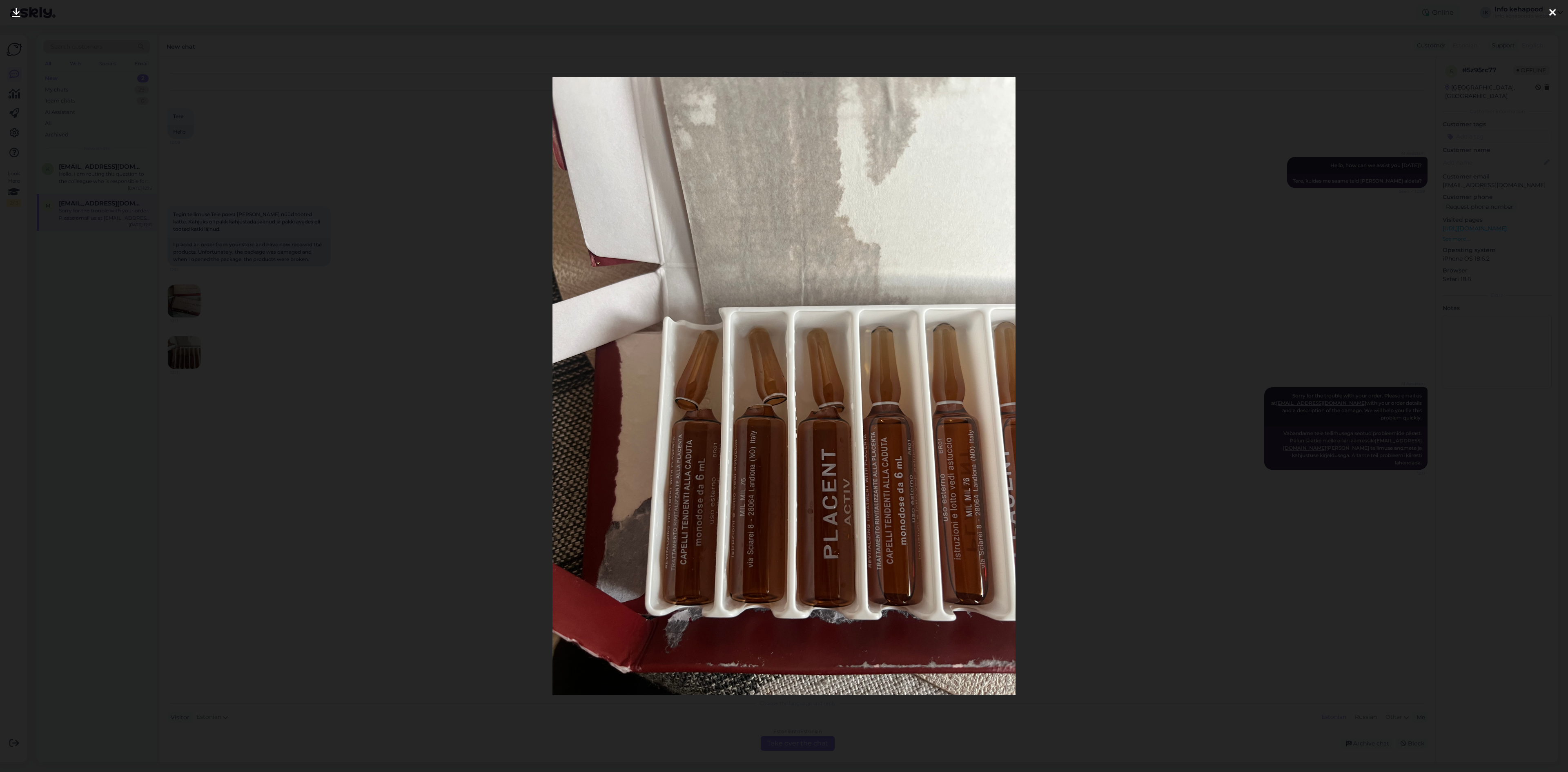
click at [1120, 312] on div at bounding box center [784, 386] width 1568 height 772
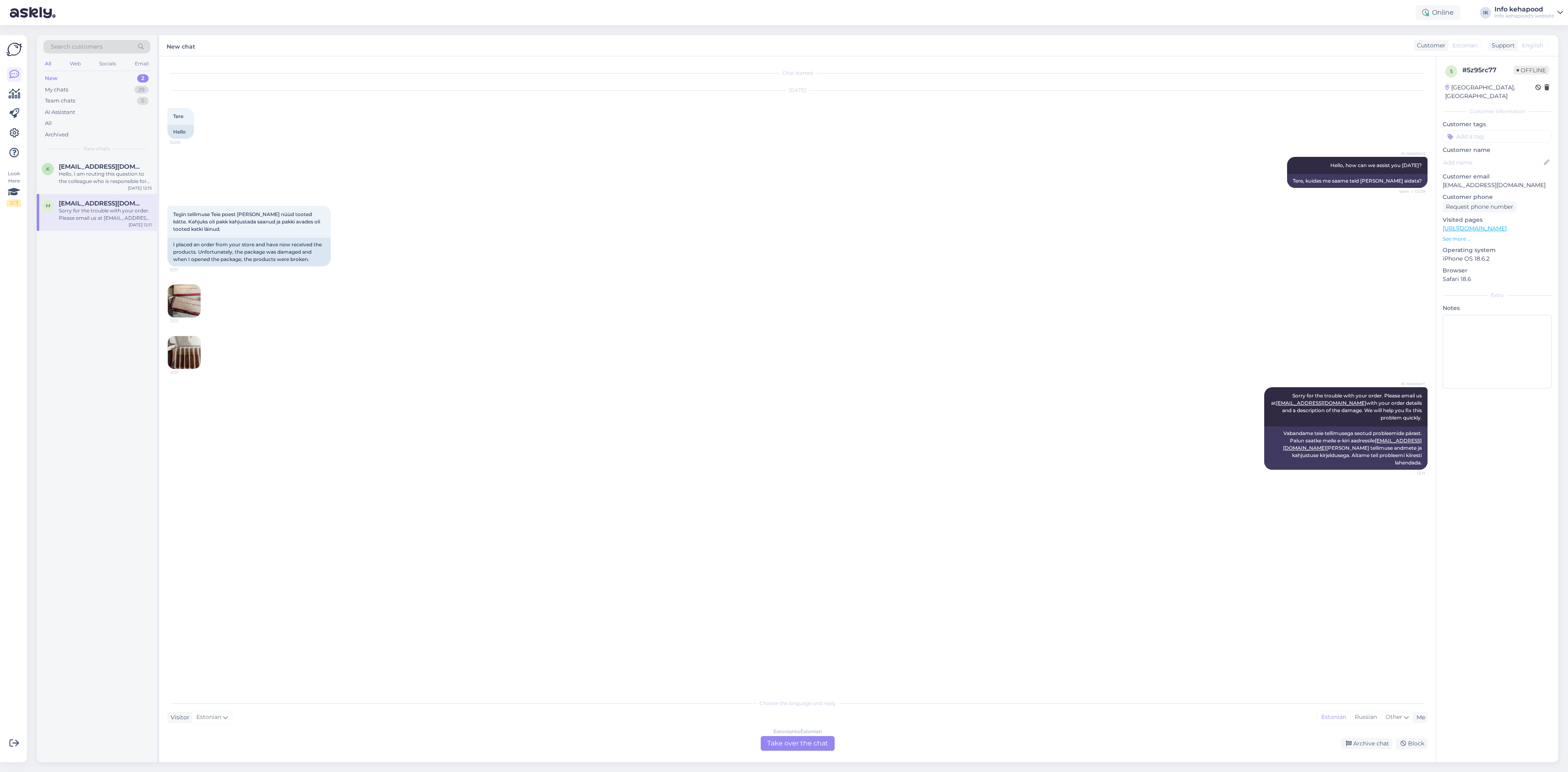
click at [188, 303] on img at bounding box center [183, 300] width 32 height 32
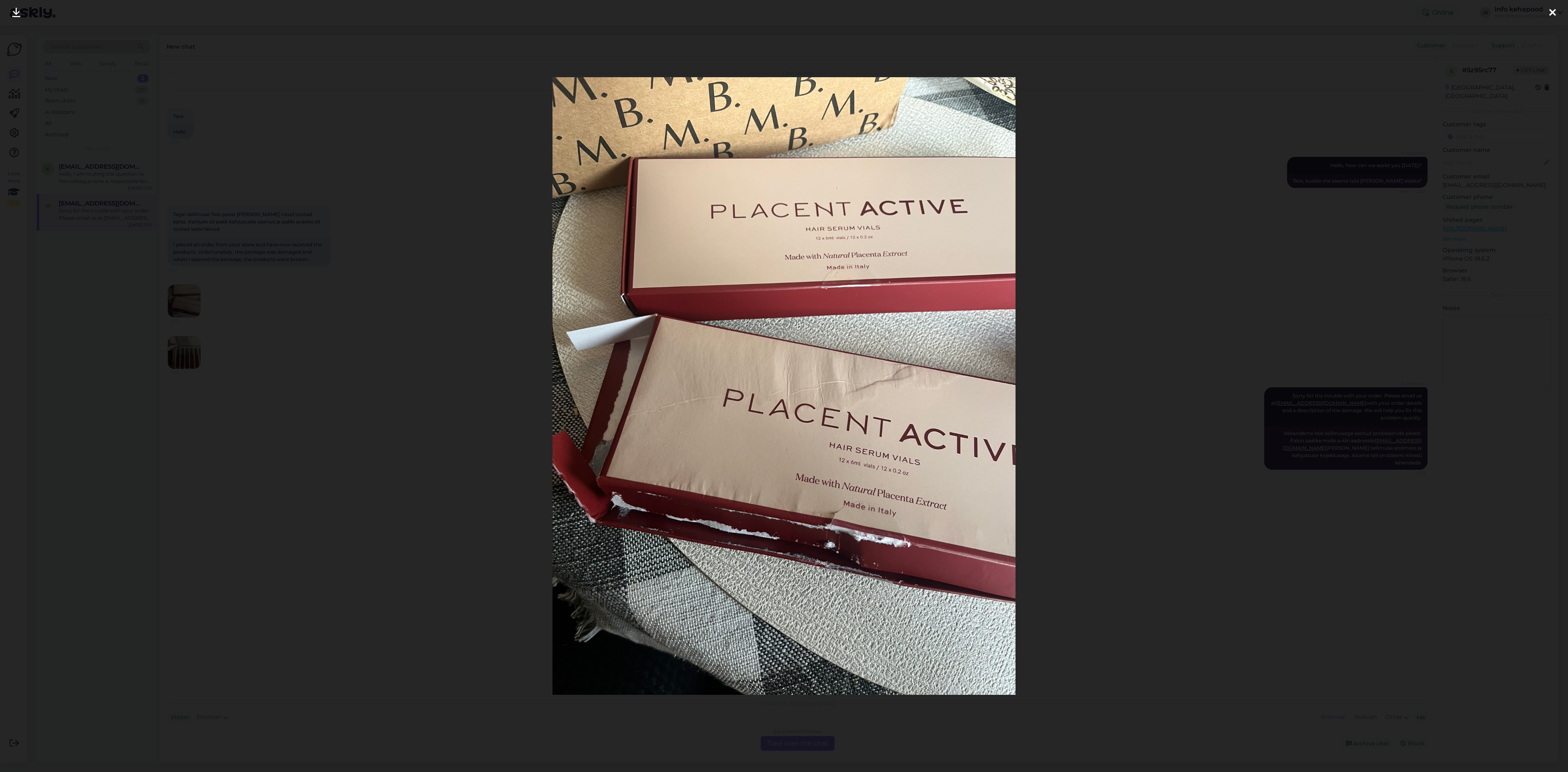
click at [1163, 239] on div at bounding box center [784, 386] width 1568 height 772
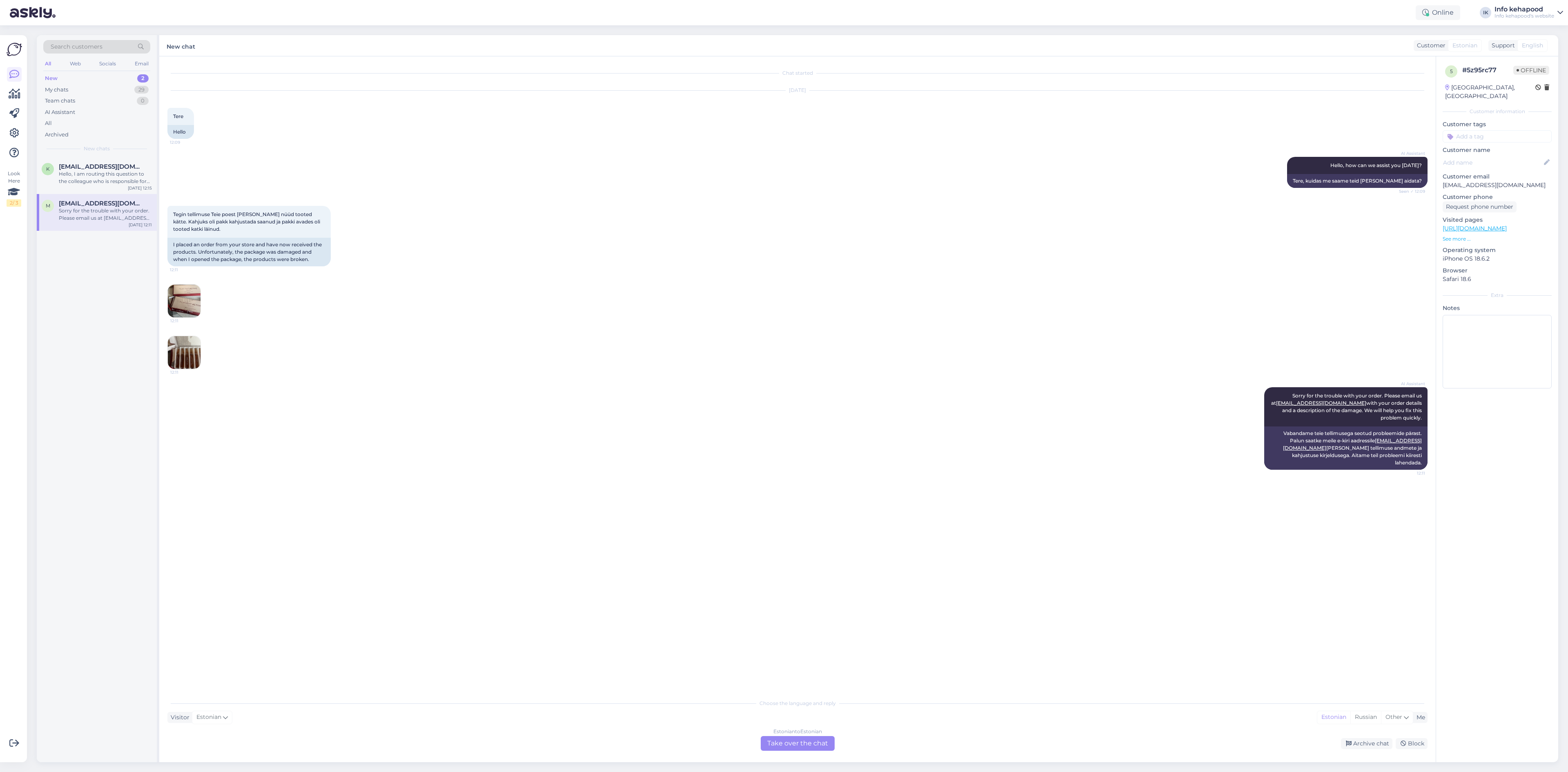
click at [186, 351] on img at bounding box center [183, 352] width 32 height 32
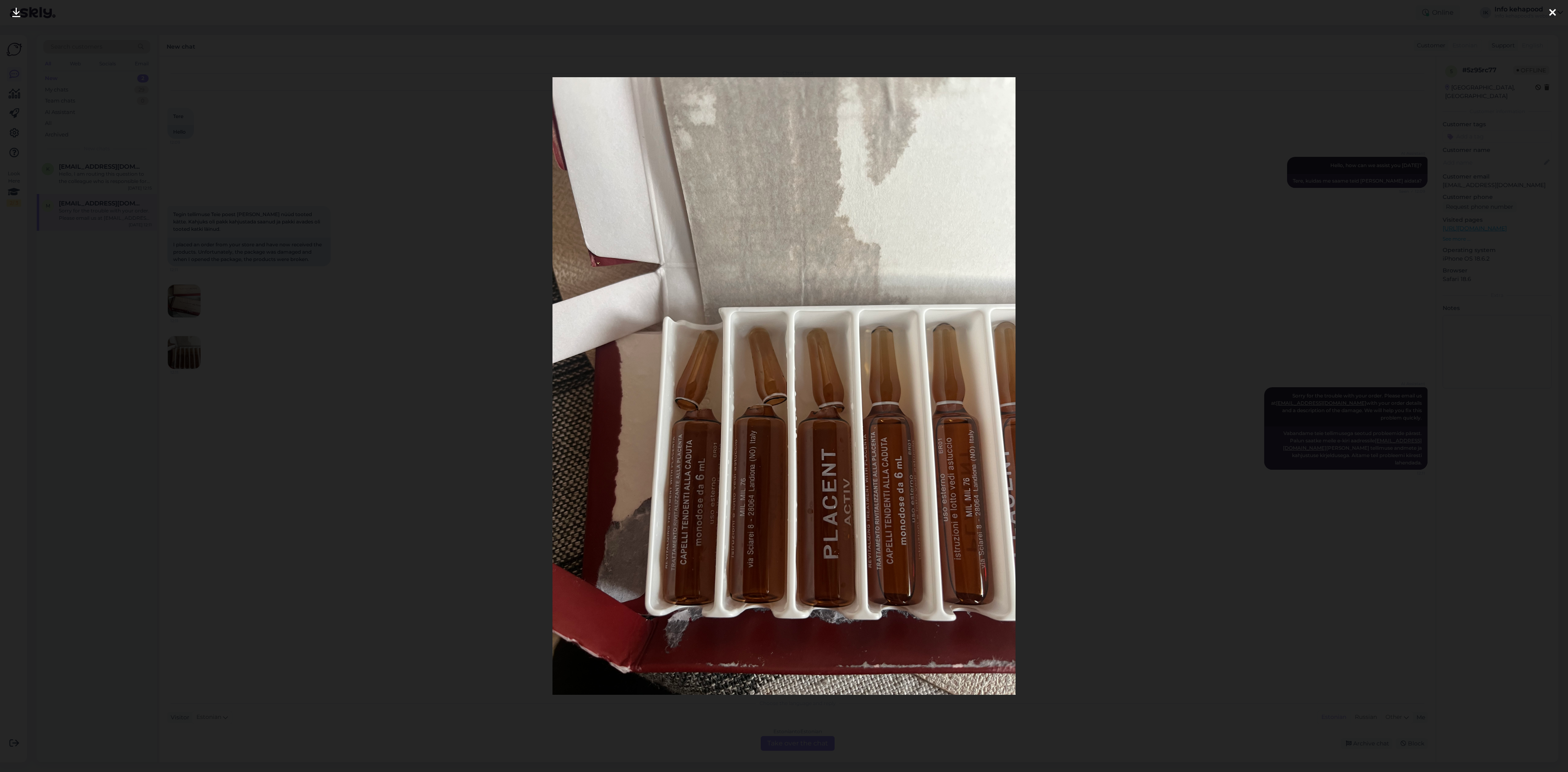
click at [328, 191] on div at bounding box center [784, 386] width 1568 height 772
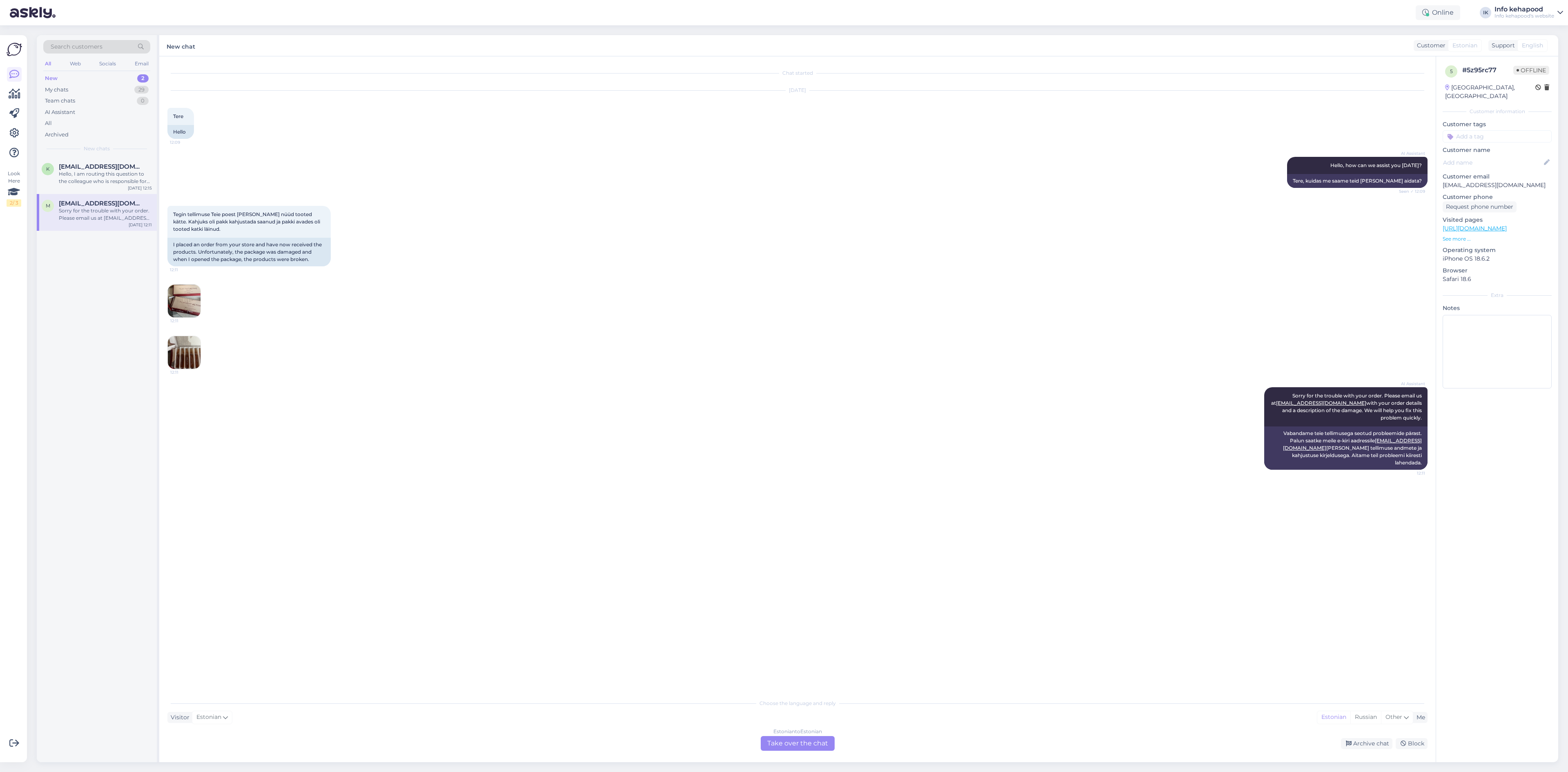
click at [809, 734] on div "Estonian to Estonian" at bounding box center [797, 732] width 48 height 7
click at [726, 735] on textarea at bounding box center [797, 734] width 1260 height 17
click at [201, 349] on div "Tegin tellimuse Teie poest [PERSON_NAME] nüüd tooted kätte. Kahjuks oli pakk ka…" at bounding box center [797, 287] width 1260 height 181
click at [181, 357] on img at bounding box center [183, 352] width 32 height 32
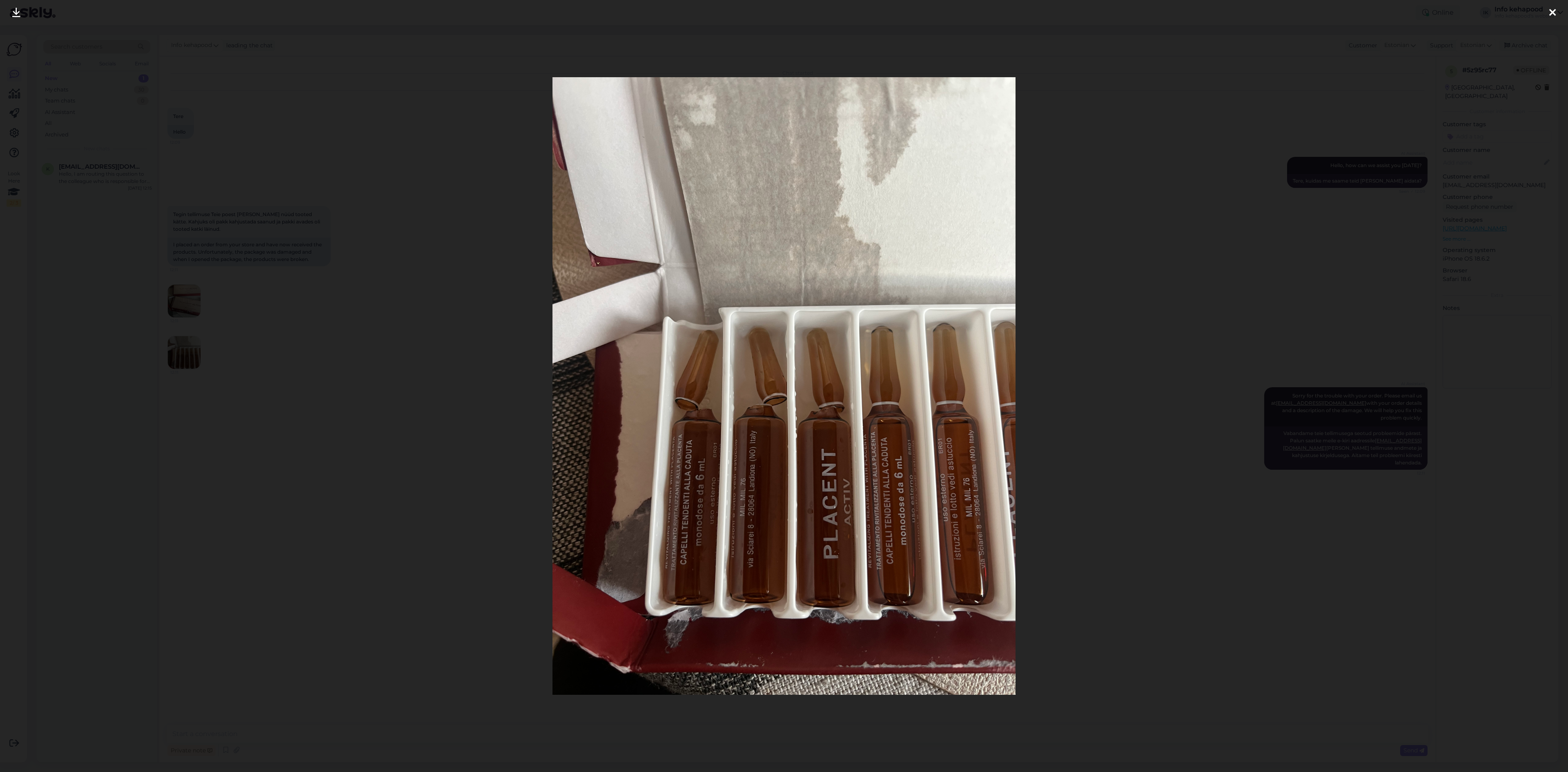
click at [1232, 238] on div at bounding box center [784, 386] width 1568 height 772
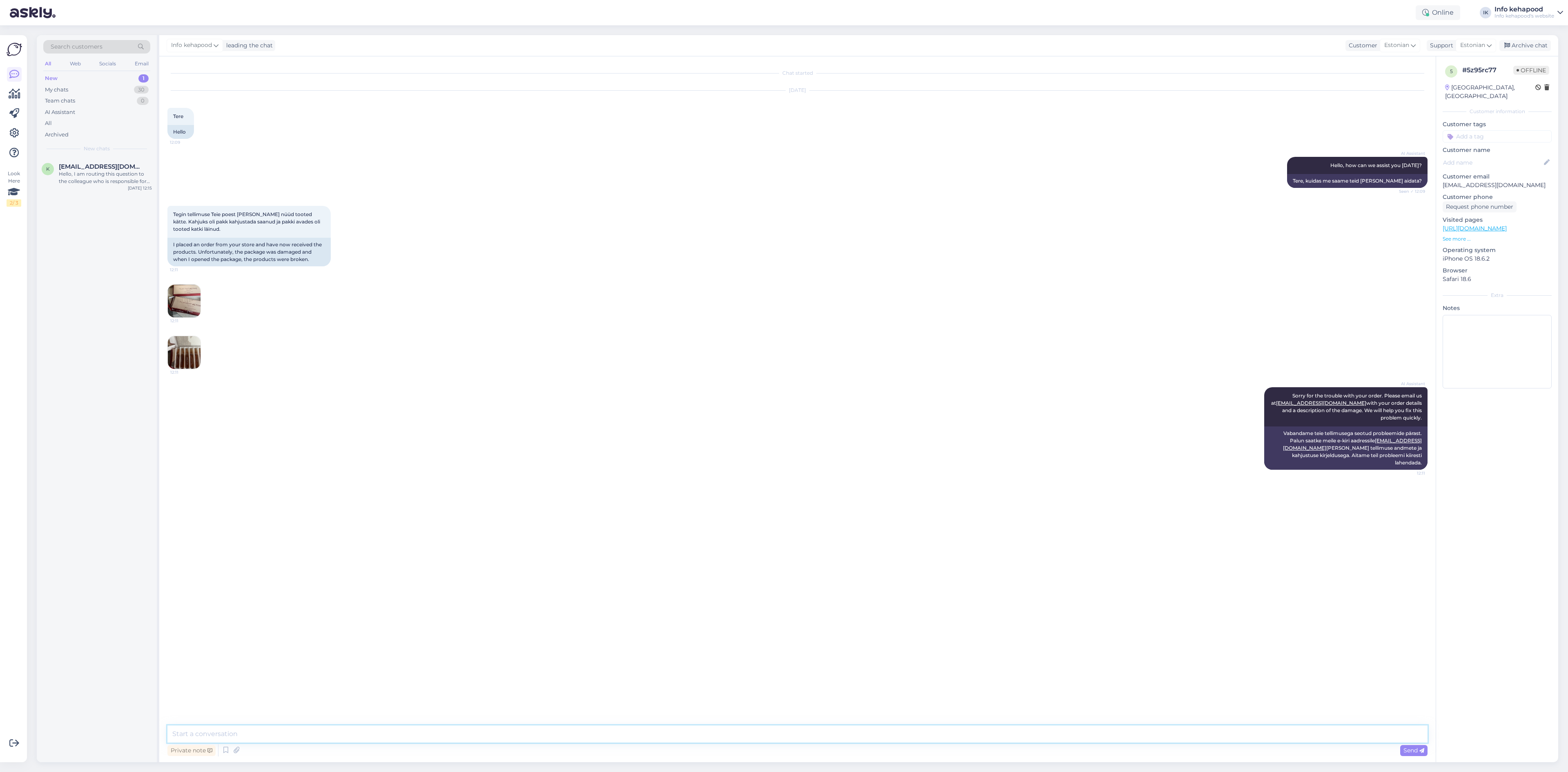
click at [650, 740] on textarea at bounding box center [797, 734] width 1260 height 17
type textarea "Tere! Mitu tk katki oli? Saadame uued."
click at [876, 542] on div "Chat started [DATE] Tere 12:09 Hello AI Assistant Hello, how can we assist you …" at bounding box center [801, 386] width 1267 height 645
click at [179, 359] on img at bounding box center [183, 352] width 32 height 32
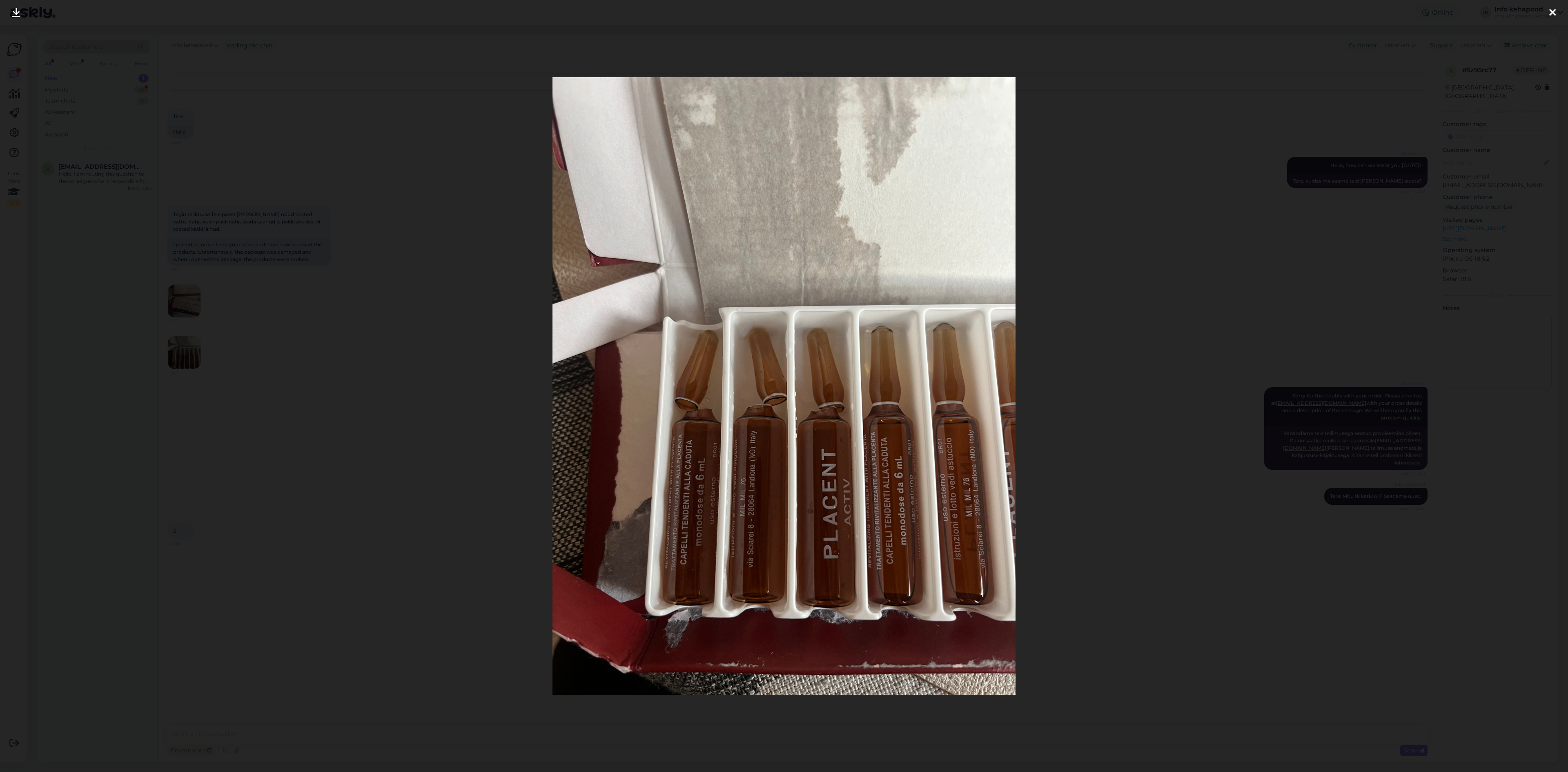
click at [365, 158] on div at bounding box center [784, 386] width 1568 height 772
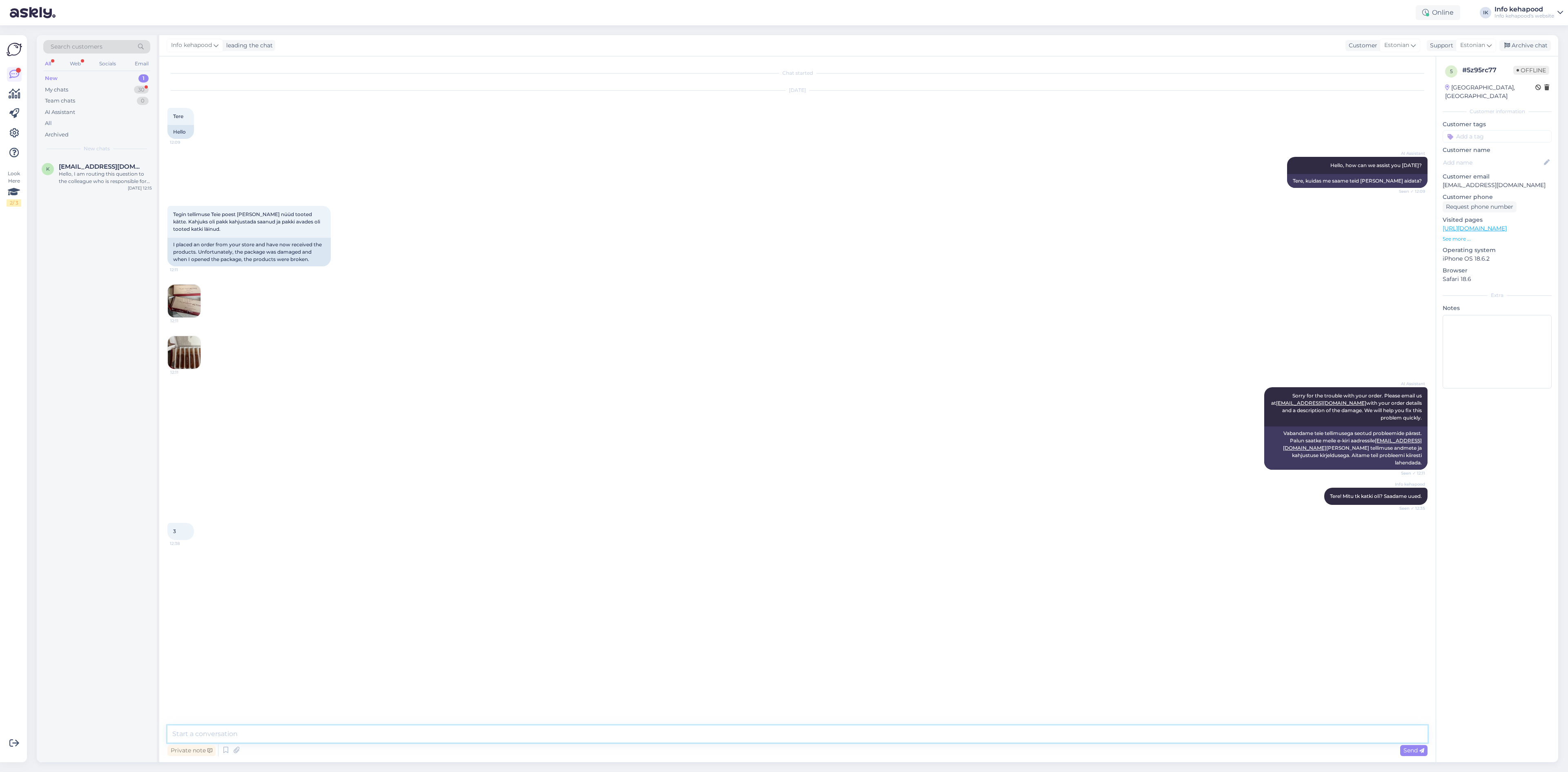
click at [307, 734] on textarea at bounding box center [797, 734] width 1260 height 17
click at [429, 734] on textarea "Väga kahju, et nii juhtus. Saadame Teile 3tk asemele. [PERSON_NAME] andke telli…" at bounding box center [797, 734] width 1260 height 17
type textarea "Väga kahju, et nii juhtus. Saadame Teile 3tk asemele. [PERSON_NAME] andke telli…"
drag, startPoint x: 212, startPoint y: 622, endPoint x: 272, endPoint y: 617, distance: 60.2
click at [272, 617] on div "Ei ole hullu midagi, [PERSON_NAME] et ilmselt pakikandjad ka veidi hooletud ja …" at bounding box center [249, 620] width 163 height 39
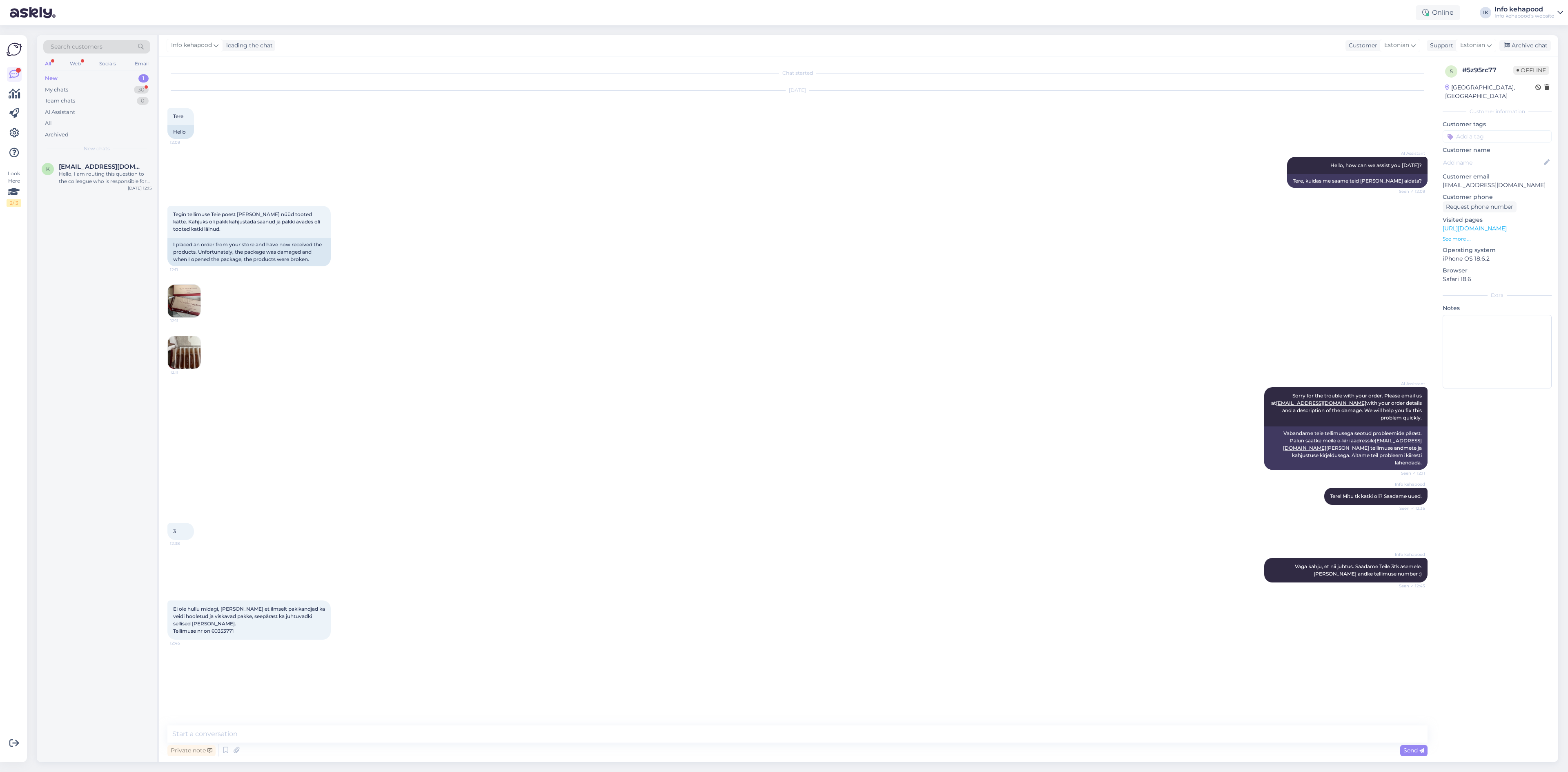
drag, startPoint x: 261, startPoint y: 626, endPoint x: 257, endPoint y: 628, distance: 4.5
click at [261, 627] on div "Ei ole hullu midagi, [PERSON_NAME] et ilmselt pakikandjad ka veidi hooletud ja …" at bounding box center [249, 620] width 163 height 39
drag, startPoint x: 213, startPoint y: 623, endPoint x: 237, endPoint y: 628, distance: 24.5
click at [237, 628] on div "Ei ole hullu midagi, [PERSON_NAME] et ilmselt pakikandjad ka veidi hooletud ja …" at bounding box center [249, 620] width 163 height 39
copy span "60353771"
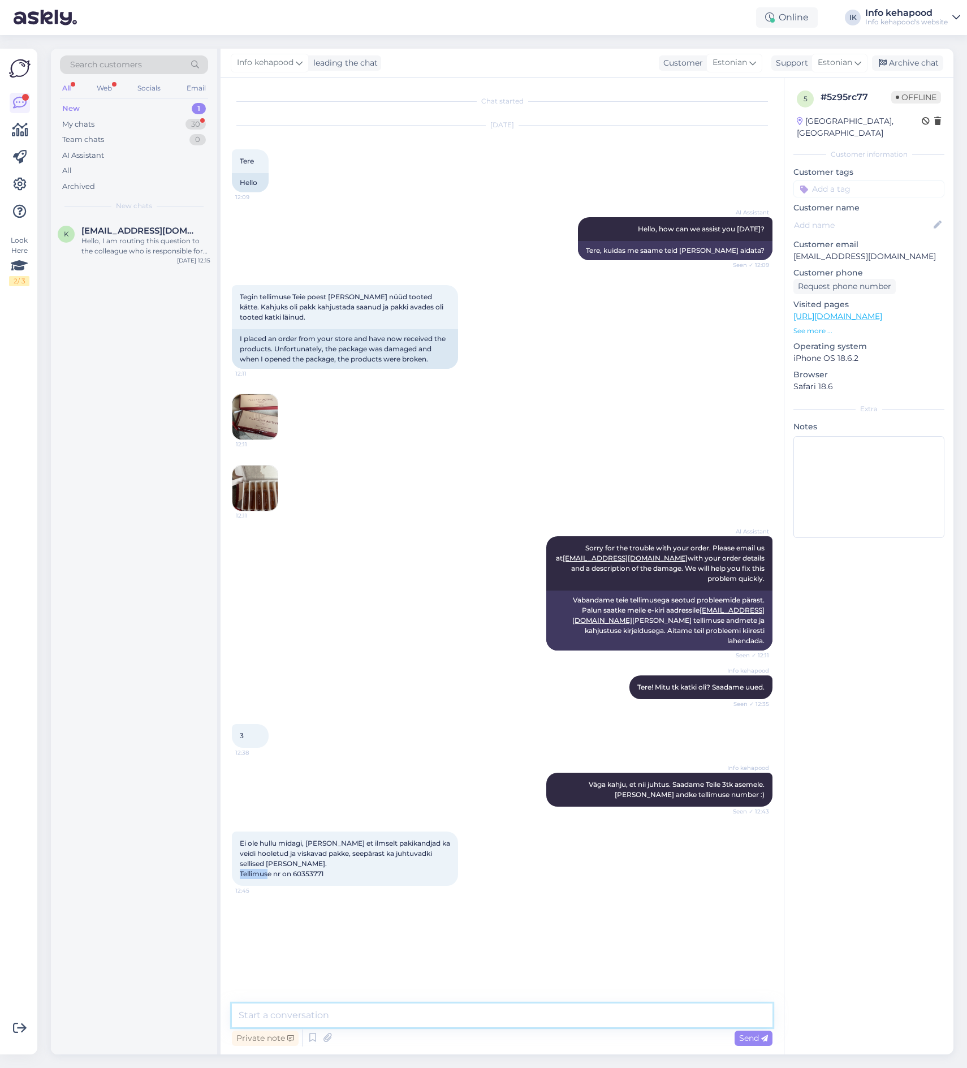
click at [300, 1004] on textarea at bounding box center [502, 1015] width 541 height 24
type textarea "Pakk läheb [PERSON_NAME]. :)"
click at [94, 126] on div "My chats" at bounding box center [78, 124] width 32 height 11
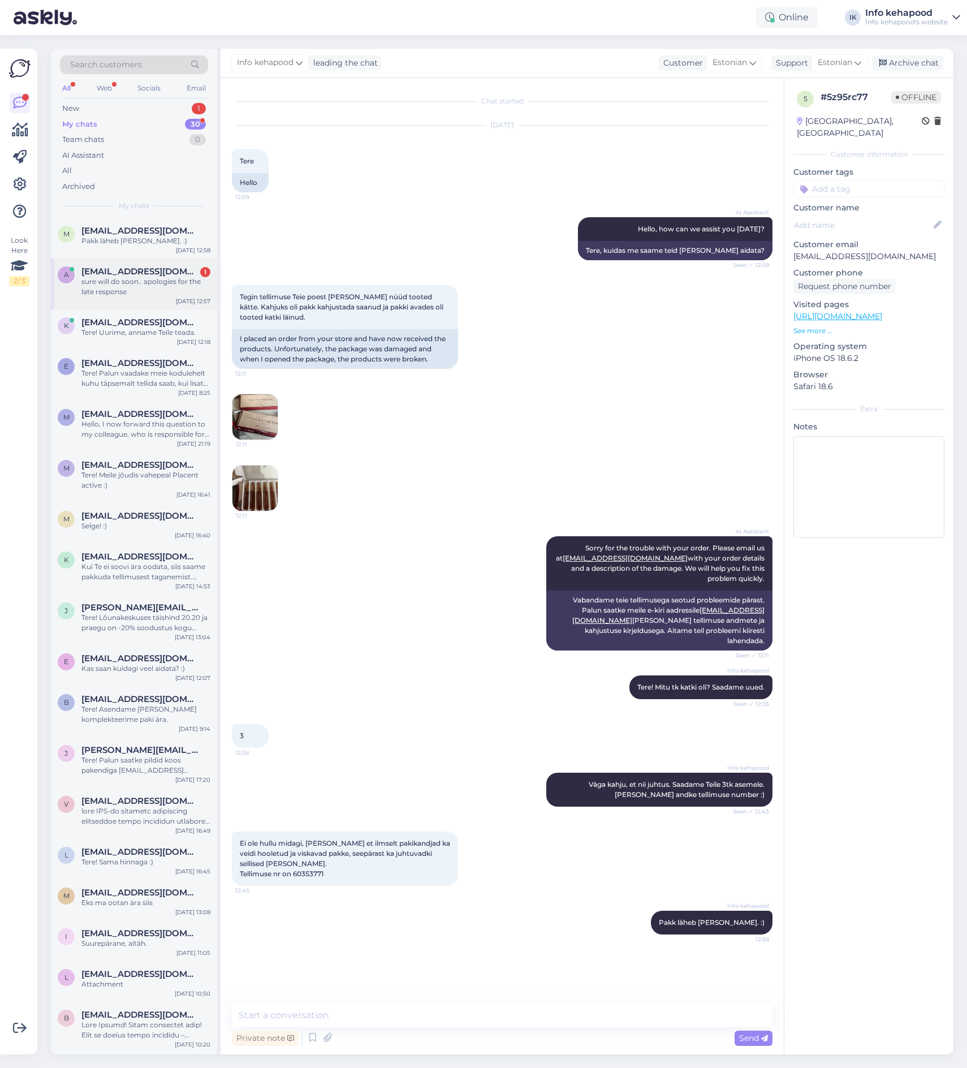
click at [132, 293] on div "sure will do soon.. apologies for the late response" at bounding box center [145, 287] width 129 height 20
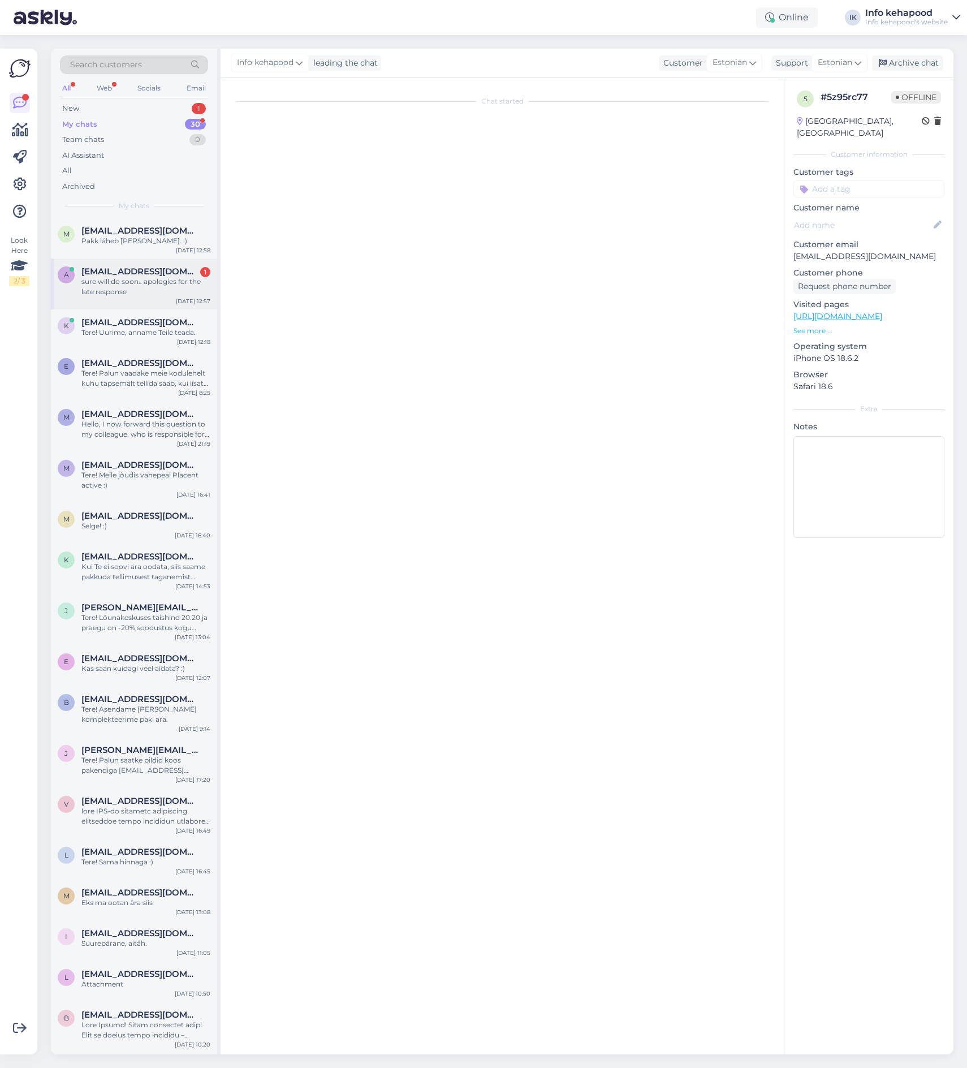
scroll to position [245, 0]
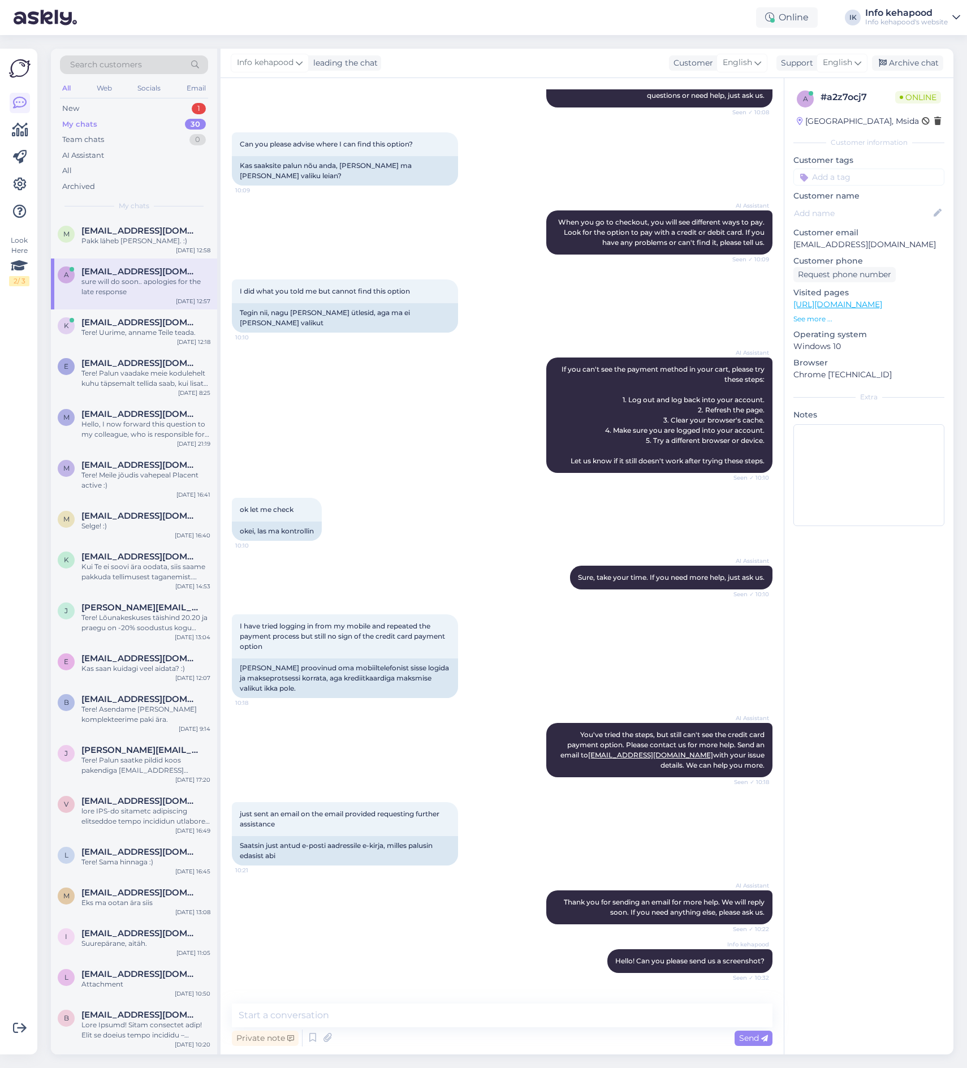
click at [139, 124] on div "My chats 30" at bounding box center [134, 124] width 148 height 16
click at [139, 106] on div "New 1" at bounding box center [134, 109] width 148 height 16
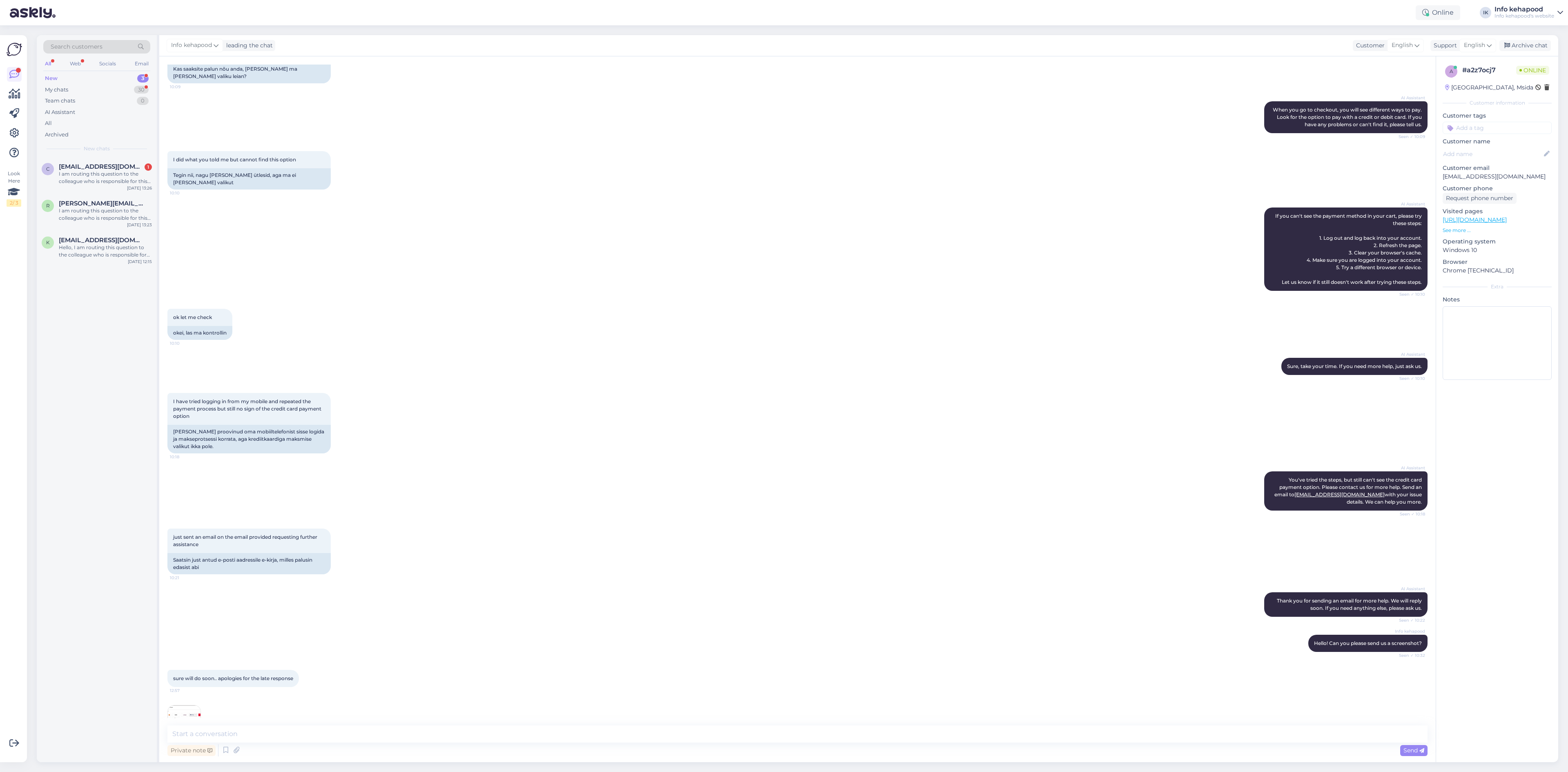
scroll to position [270, 0]
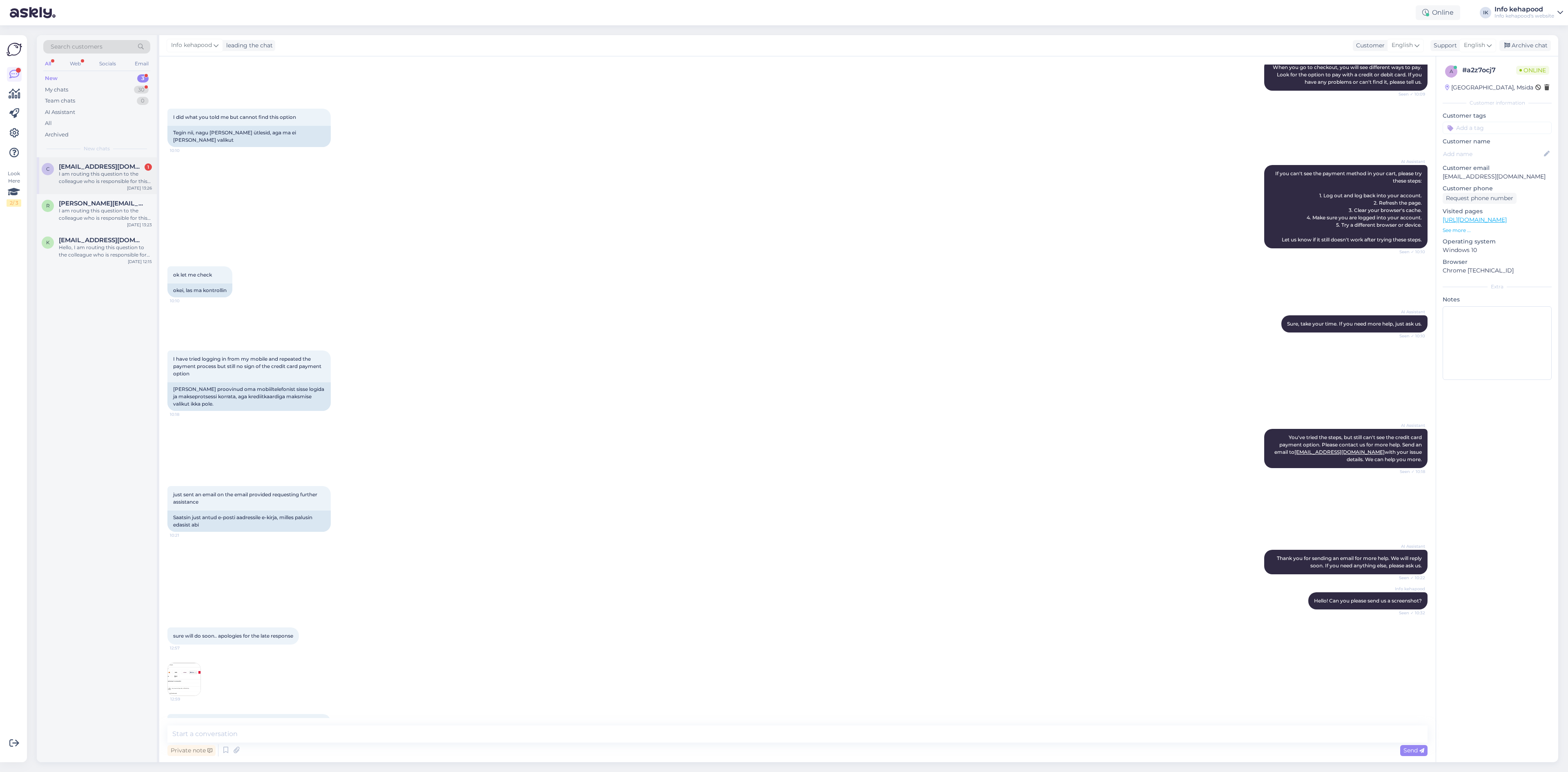
click at [93, 174] on div "I am routing this question to the colleague who is responsible for this topic. …" at bounding box center [105, 178] width 93 height 14
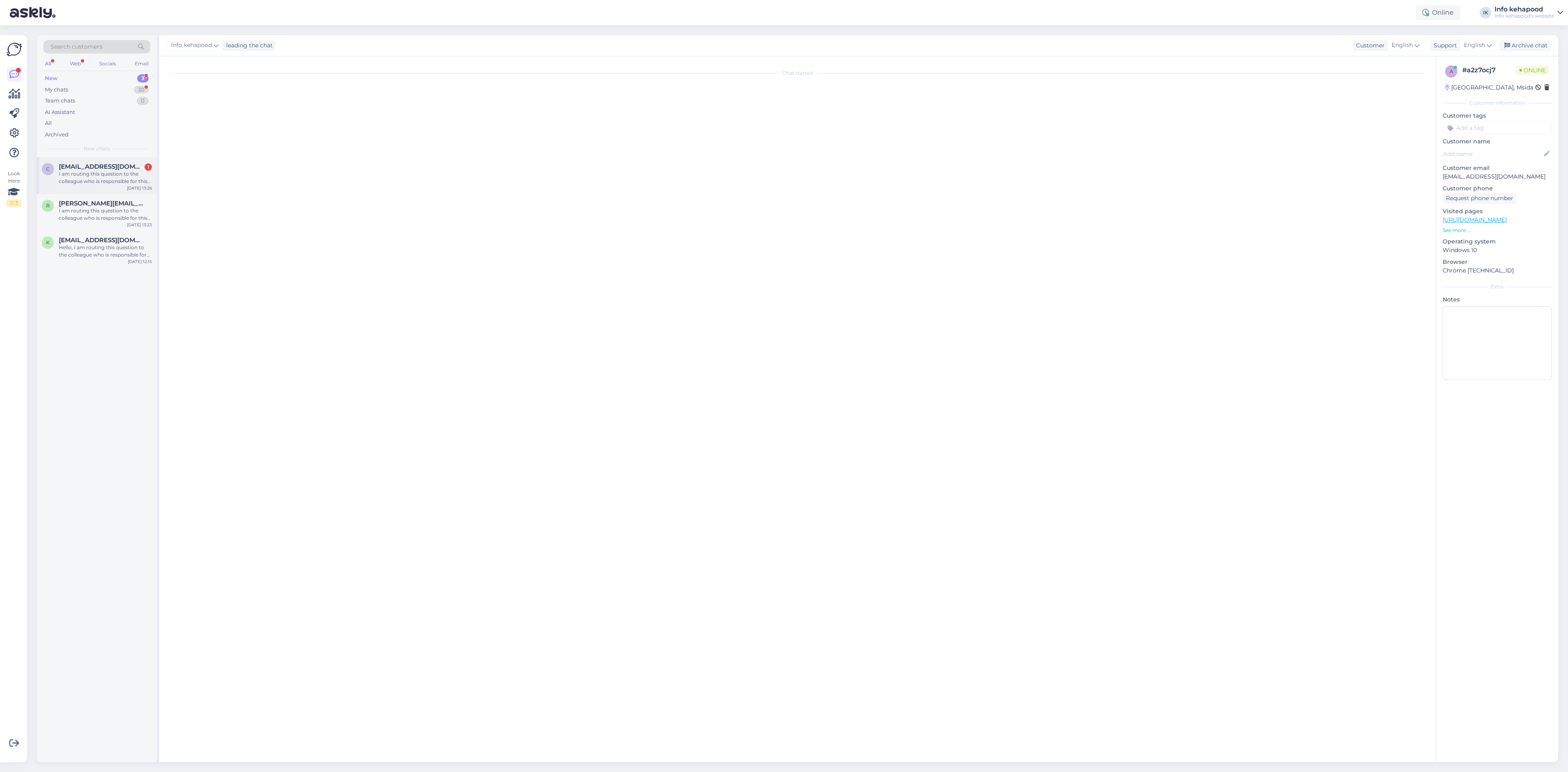
scroll to position [0, 0]
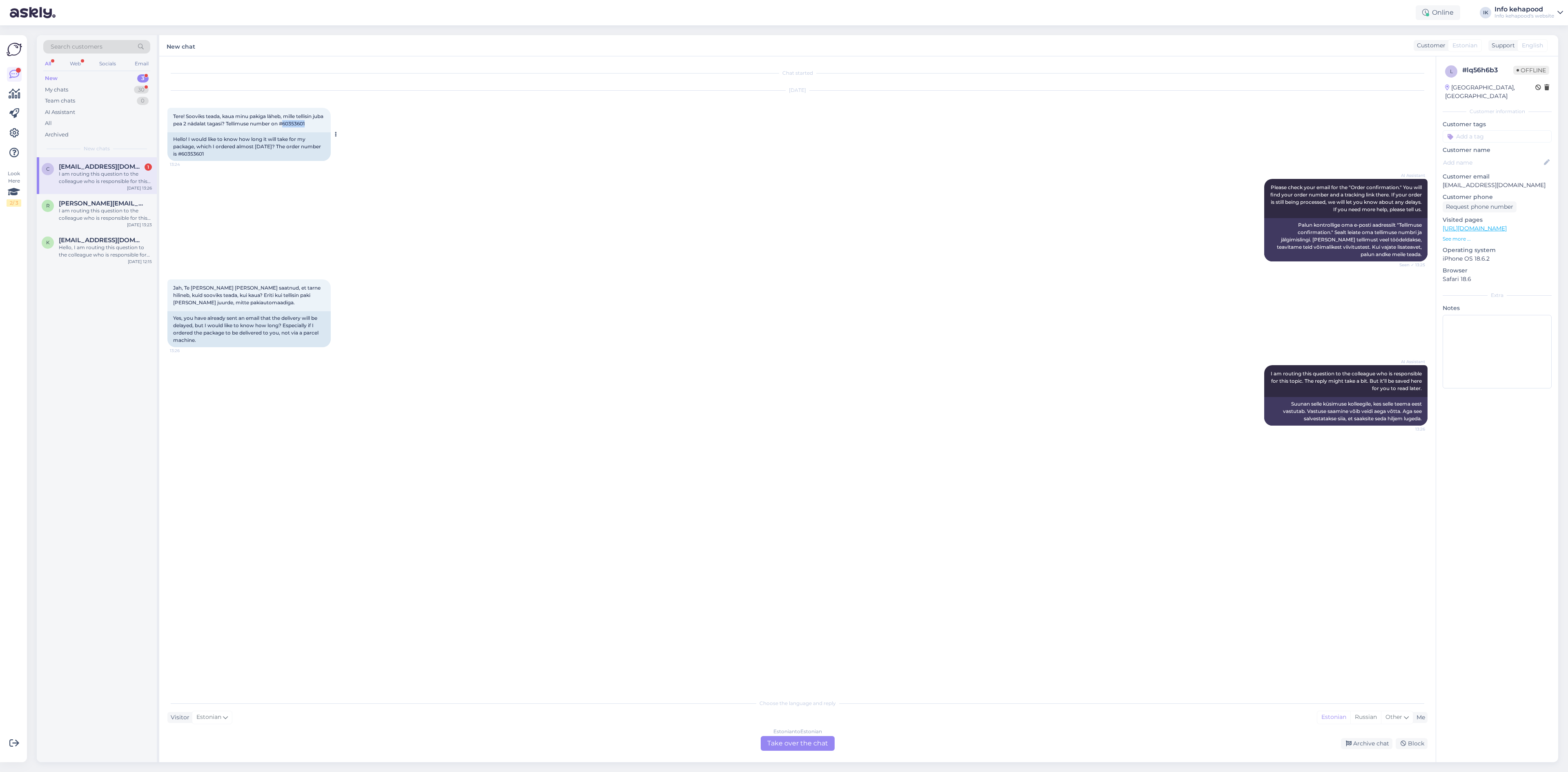
drag, startPoint x: 297, startPoint y: 124, endPoint x: 325, endPoint y: 124, distance: 28.0
click at [325, 124] on div "Tere! Sooviks teada, kaua minu pakiga läheb, mille tellisin juba pea 2 nädalat …" at bounding box center [249, 120] width 163 height 25
copy span "60353601"
